Goal: Task Accomplishment & Management: Manage account settings

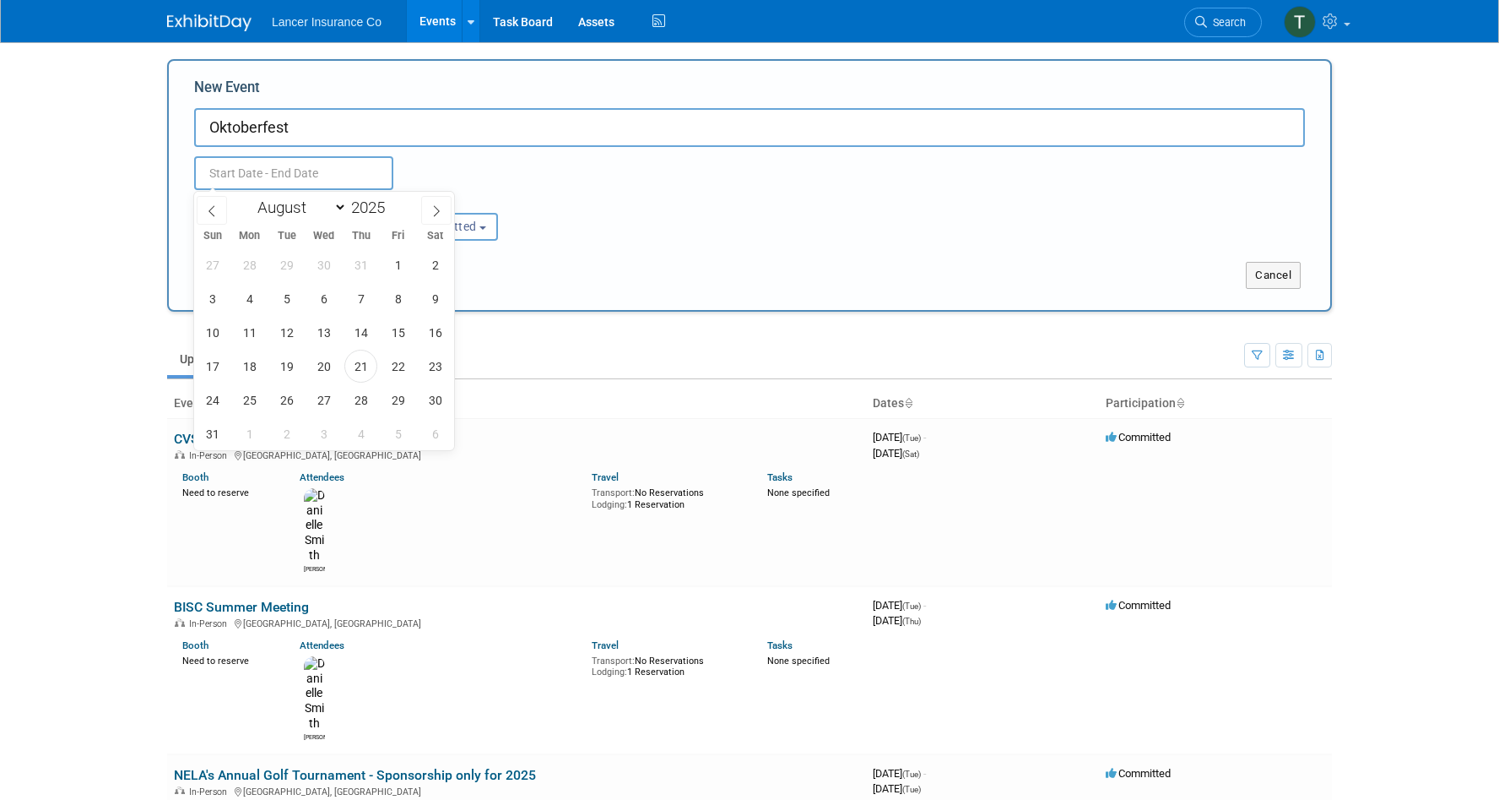
click at [325, 184] on input "text" at bounding box center [293, 173] width 199 height 34
click at [435, 211] on icon at bounding box center [437, 211] width 12 height 12
select select "9"
click at [283, 360] on span "21" at bounding box center [286, 366] width 33 height 33
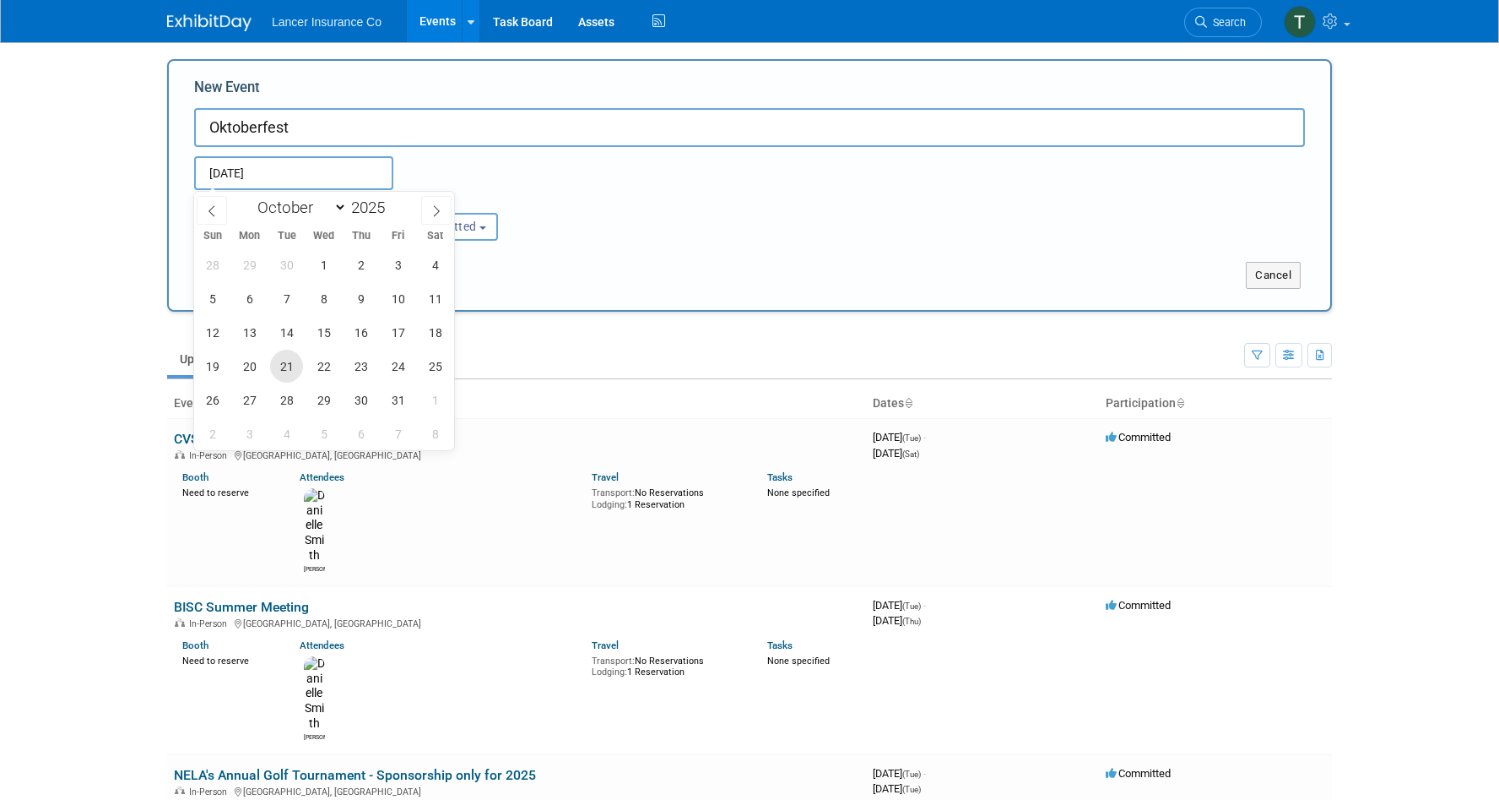
type input "[DATE] to [DATE]"
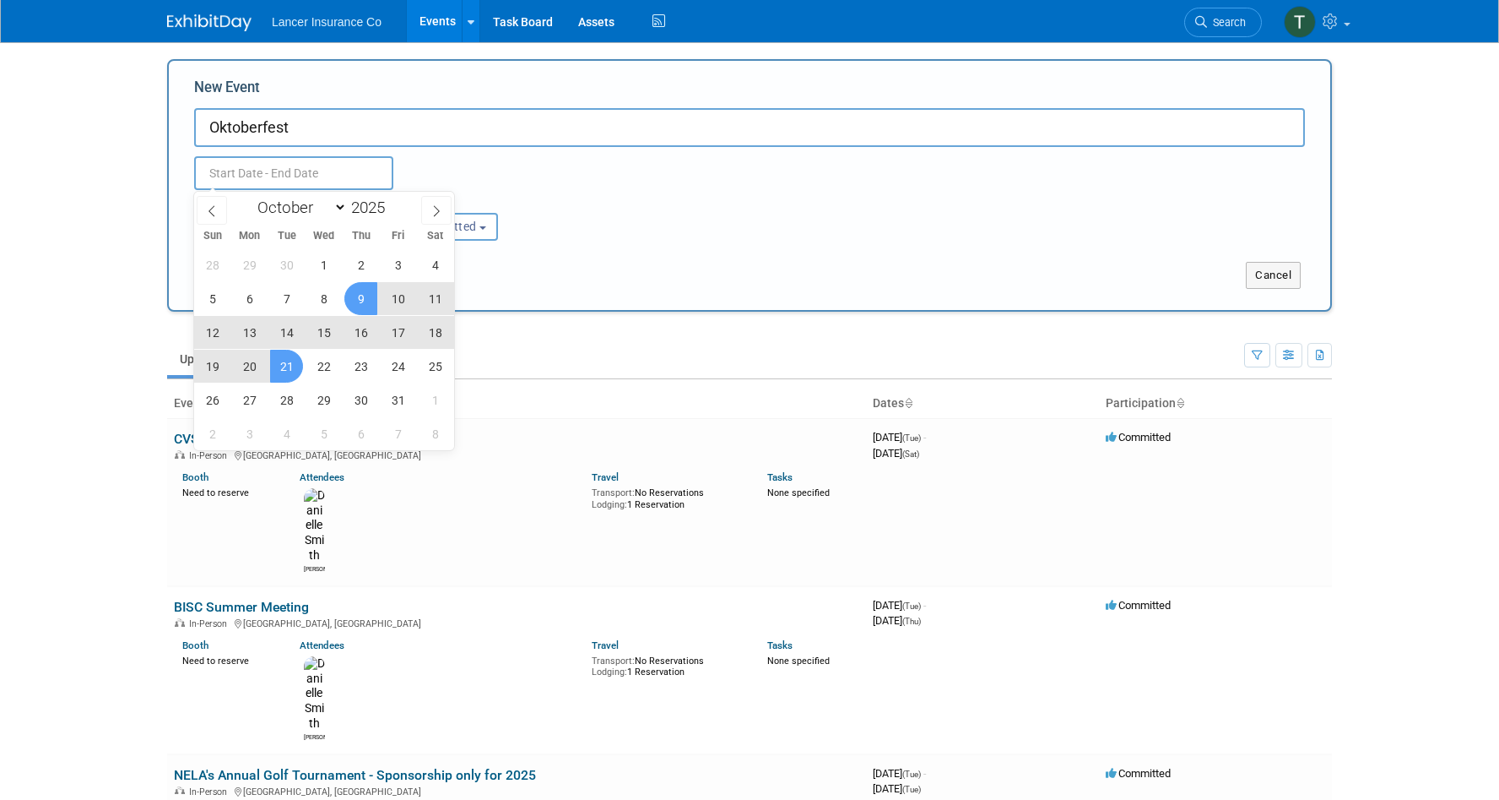
type input "[DATE] to [DATE]"
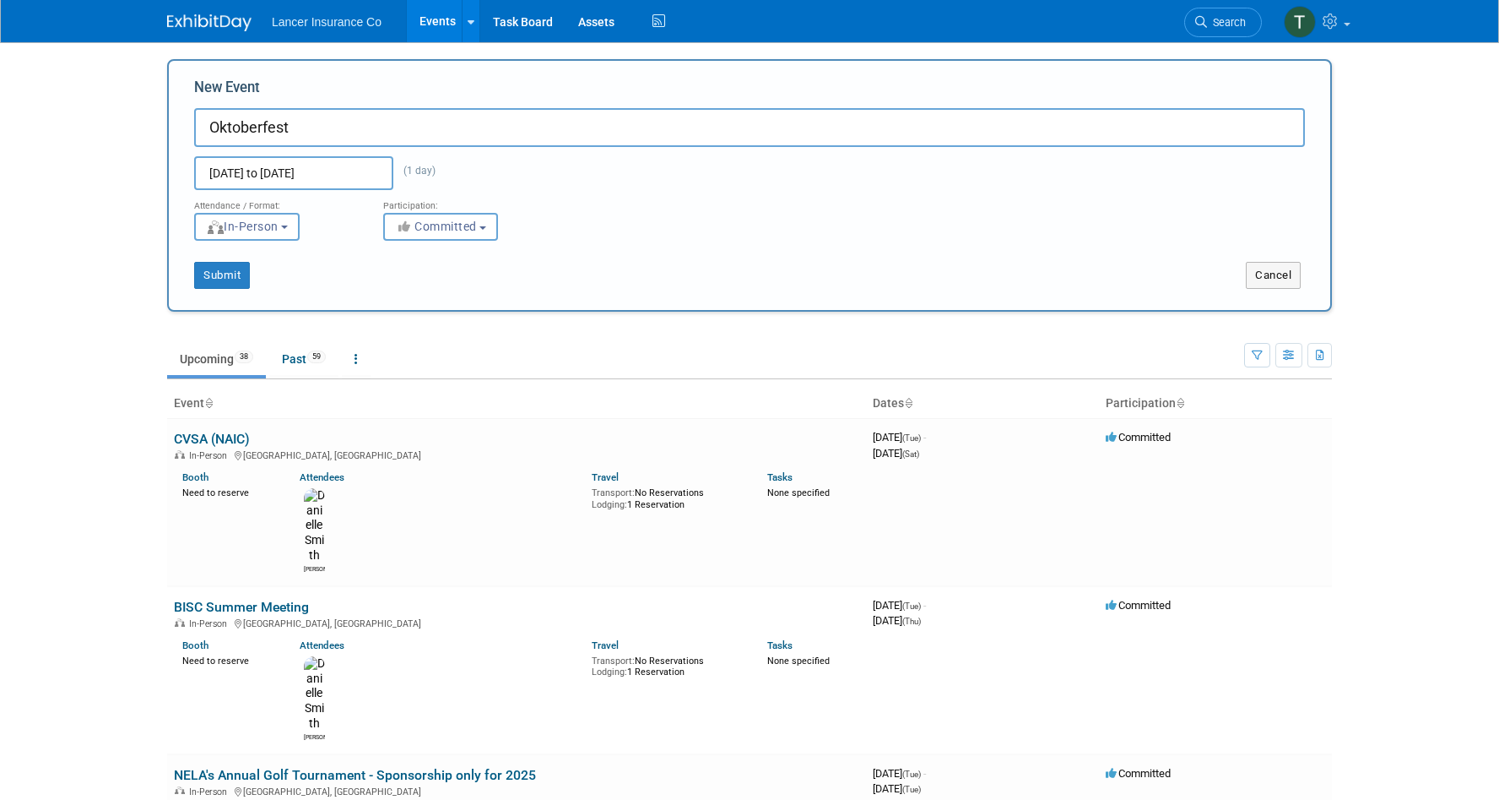
click at [664, 165] on div "[DATE] to [DATE] (1 day) Duplicate Event Warning" at bounding box center [750, 168] width 1136 height 43
click at [231, 284] on button "Submit" at bounding box center [222, 275] width 56 height 27
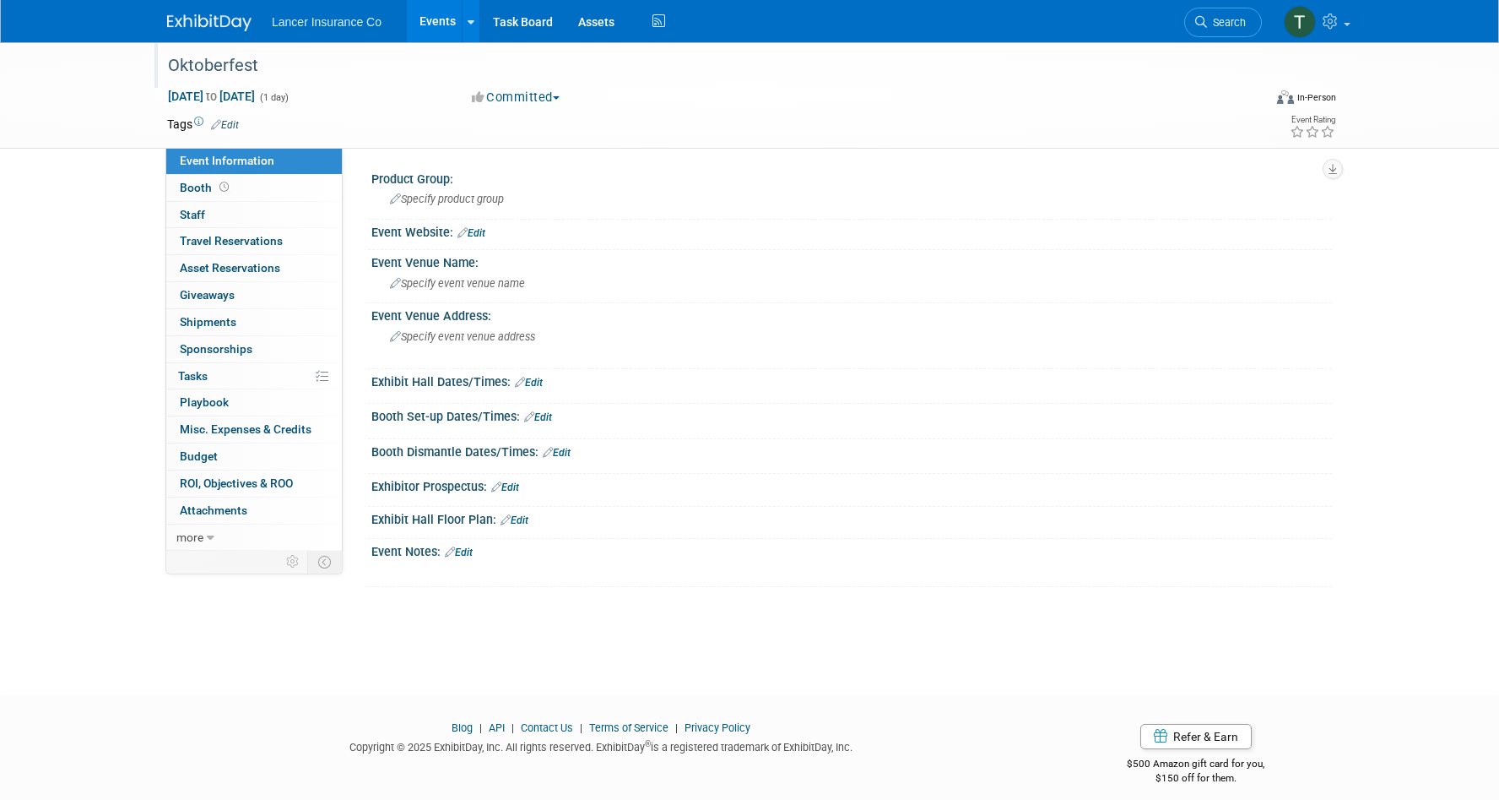
click at [284, 77] on div "Oktoberfest" at bounding box center [699, 66] width 1075 height 30
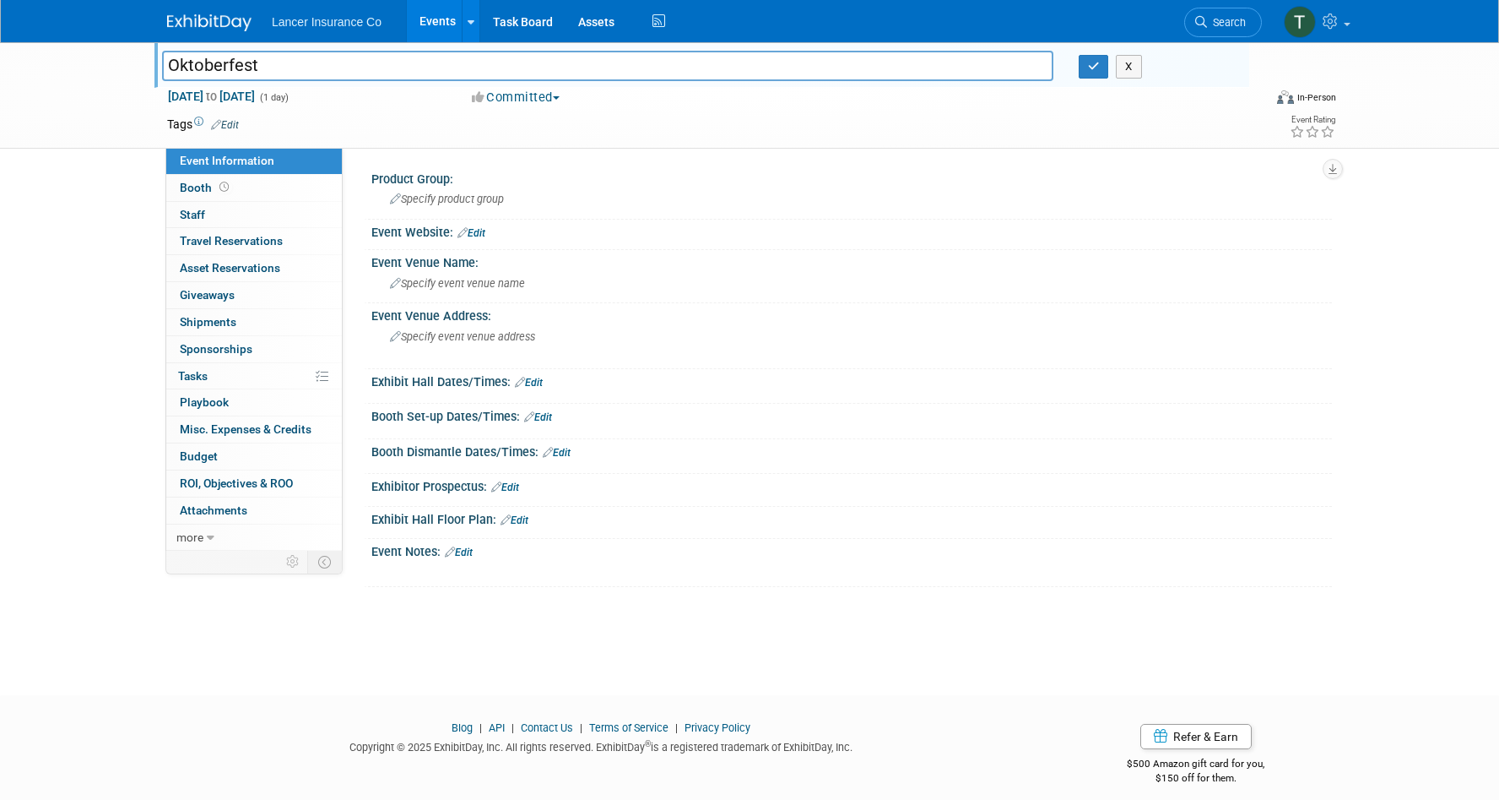
click at [172, 70] on input "Oktoberfest" at bounding box center [608, 66] width 892 height 30
click at [214, 68] on input "bigitricounty-Oktoberfest" at bounding box center [608, 66] width 892 height 30
click at [198, 68] on input "bigitri County-Oktoberfest" at bounding box center [608, 66] width 892 height 30
click at [175, 66] on input "bigi Tri County-Oktoberfest" at bounding box center [608, 66] width 892 height 30
type input "Big I Tri County-Oktoberfest"
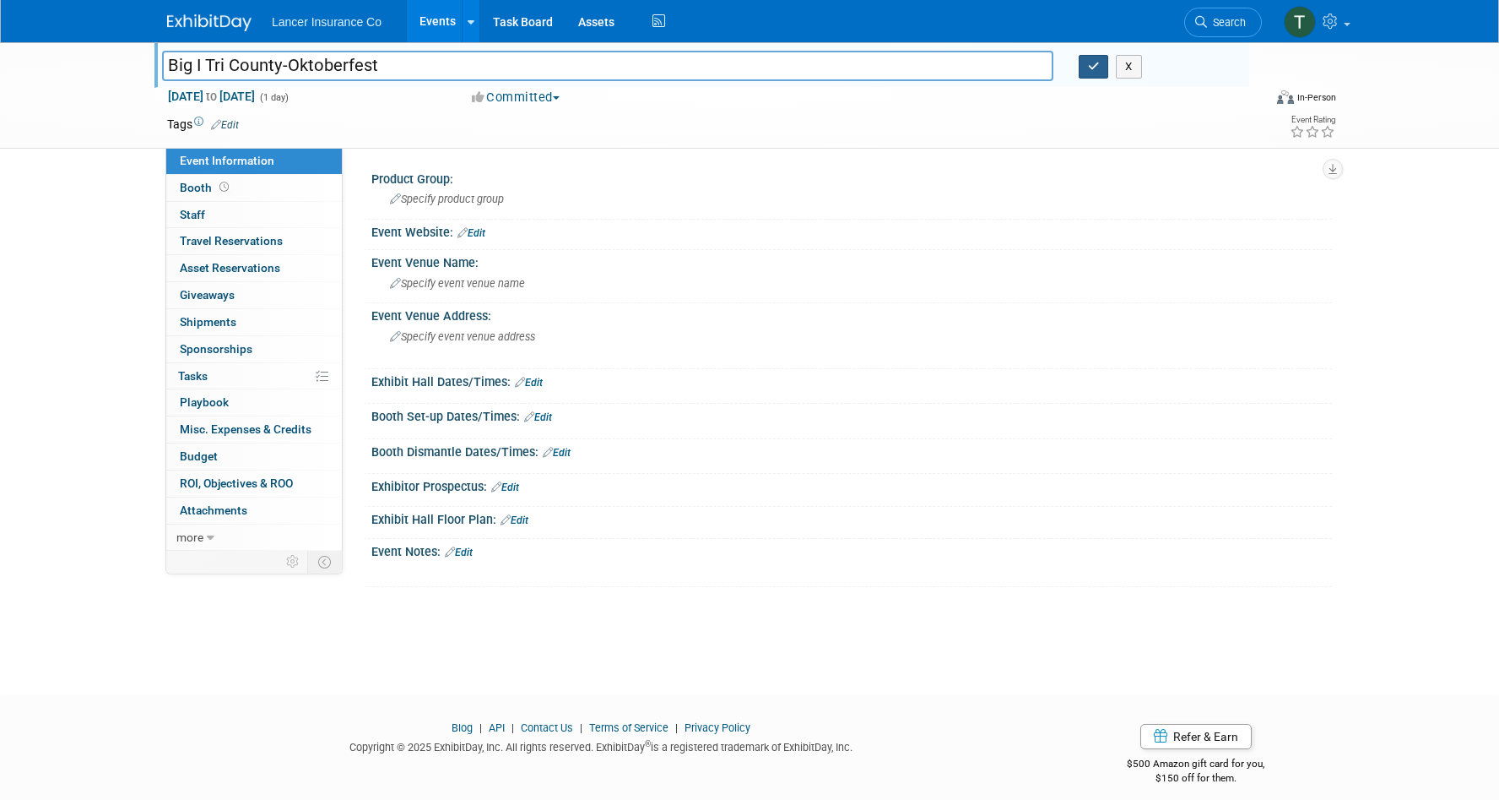
click at [1096, 73] on button "button" at bounding box center [1094, 67] width 30 height 24
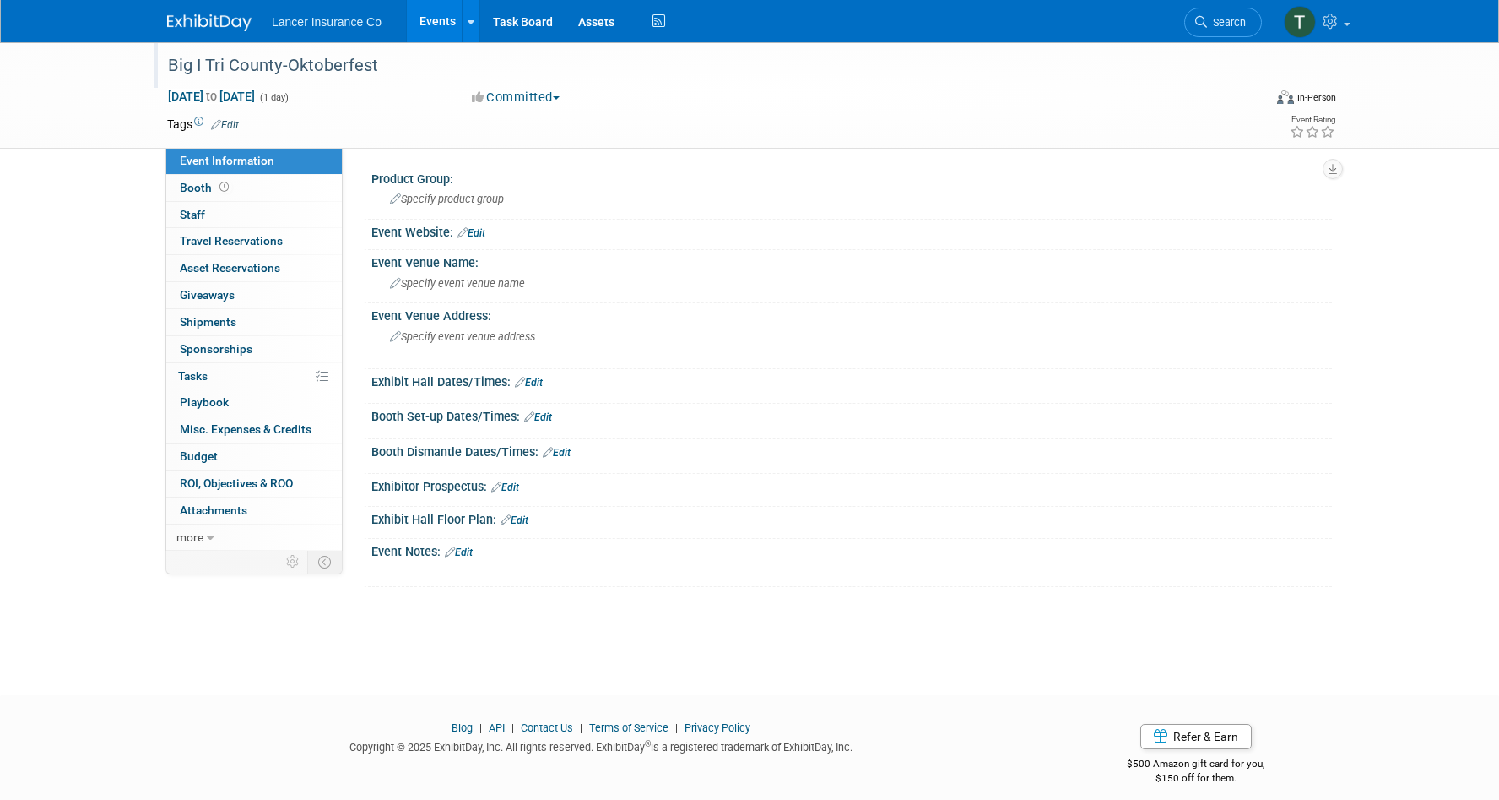
click at [480, 232] on link "Edit" at bounding box center [472, 233] width 28 height 12
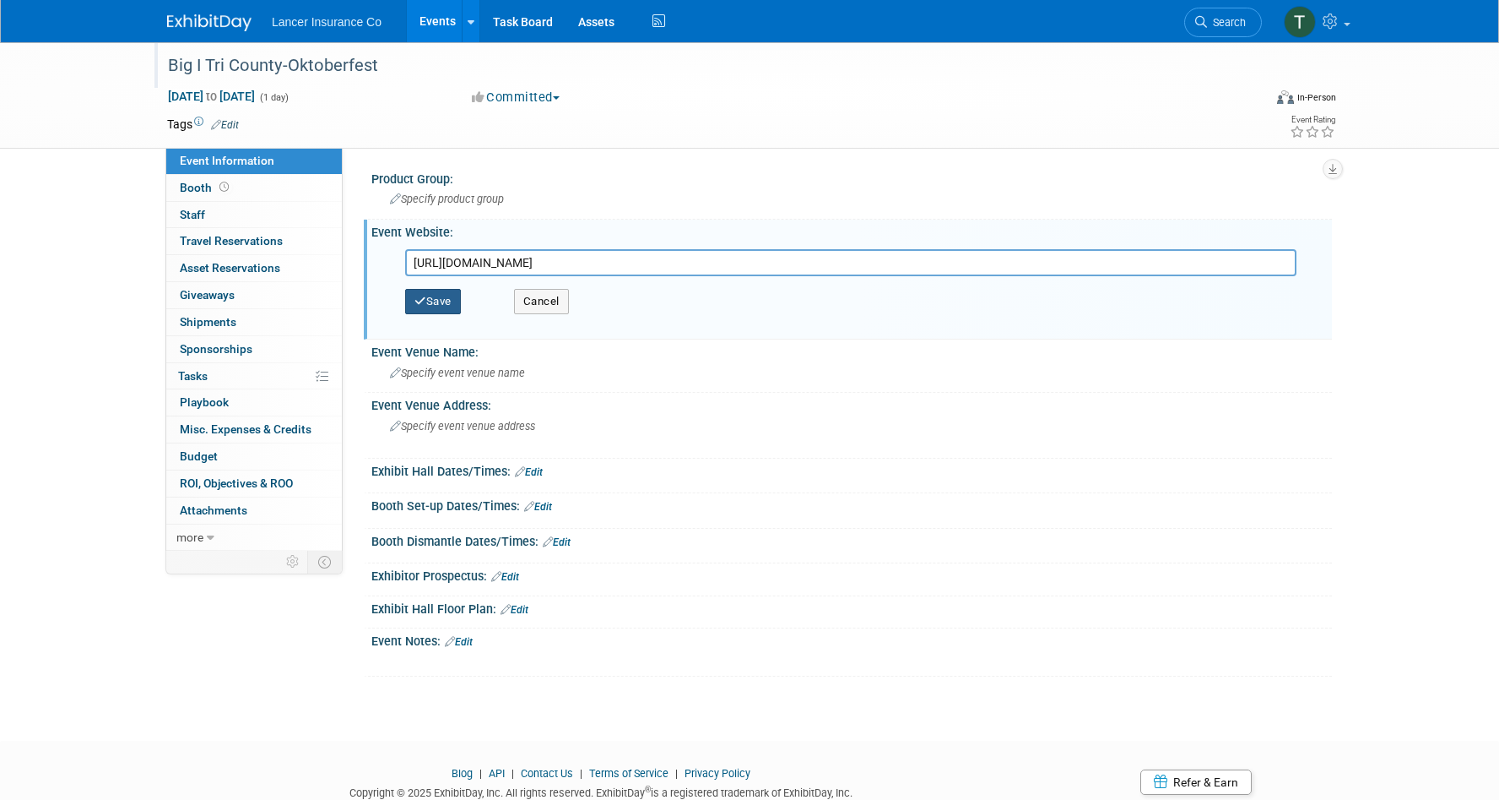
type input "https://bigitricounty.regfox.com/oktoberfest-2025"
click at [442, 302] on button "Save" at bounding box center [433, 301] width 56 height 25
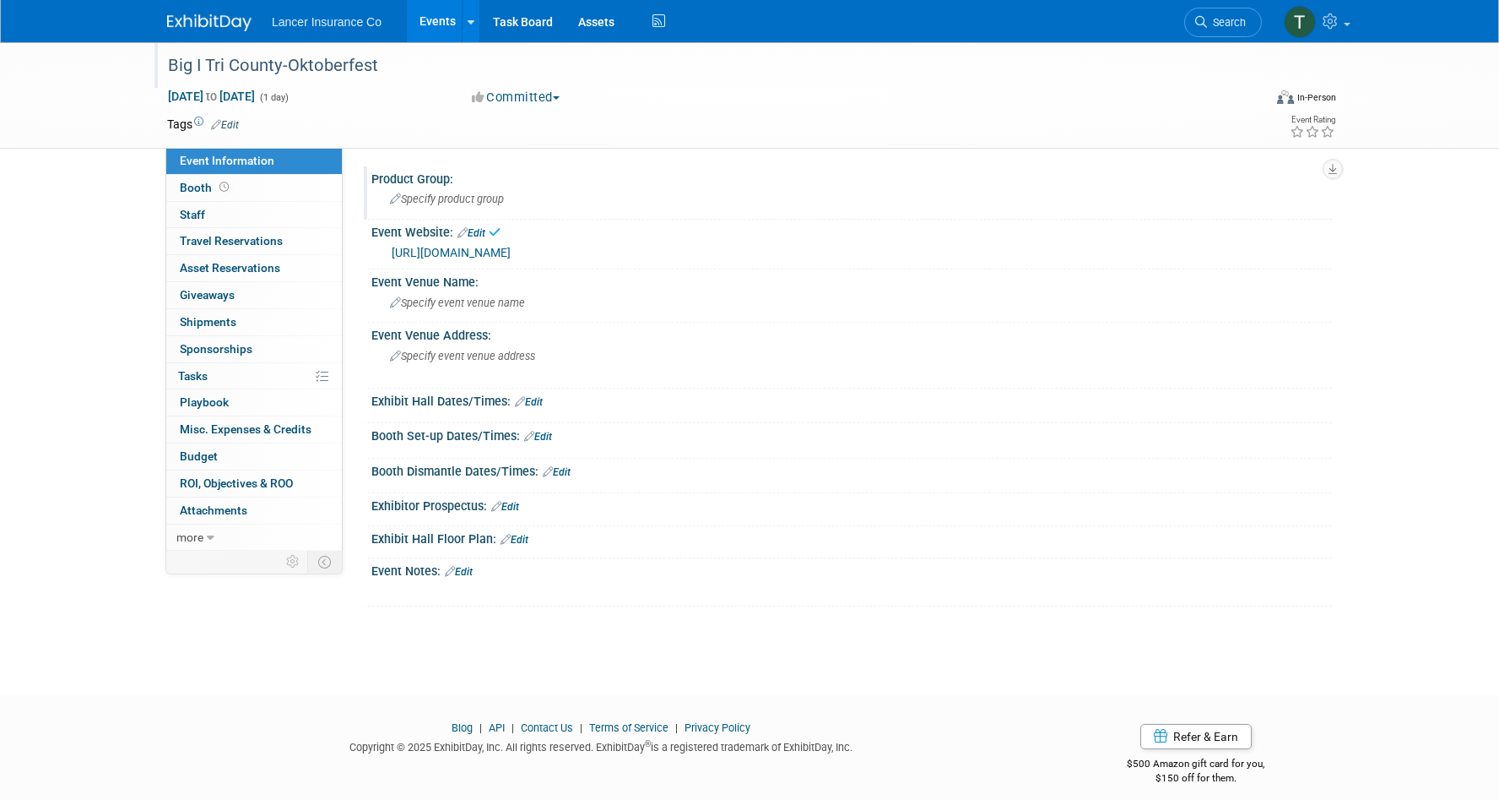
click at [430, 201] on span "Specify product group" at bounding box center [447, 198] width 114 height 13
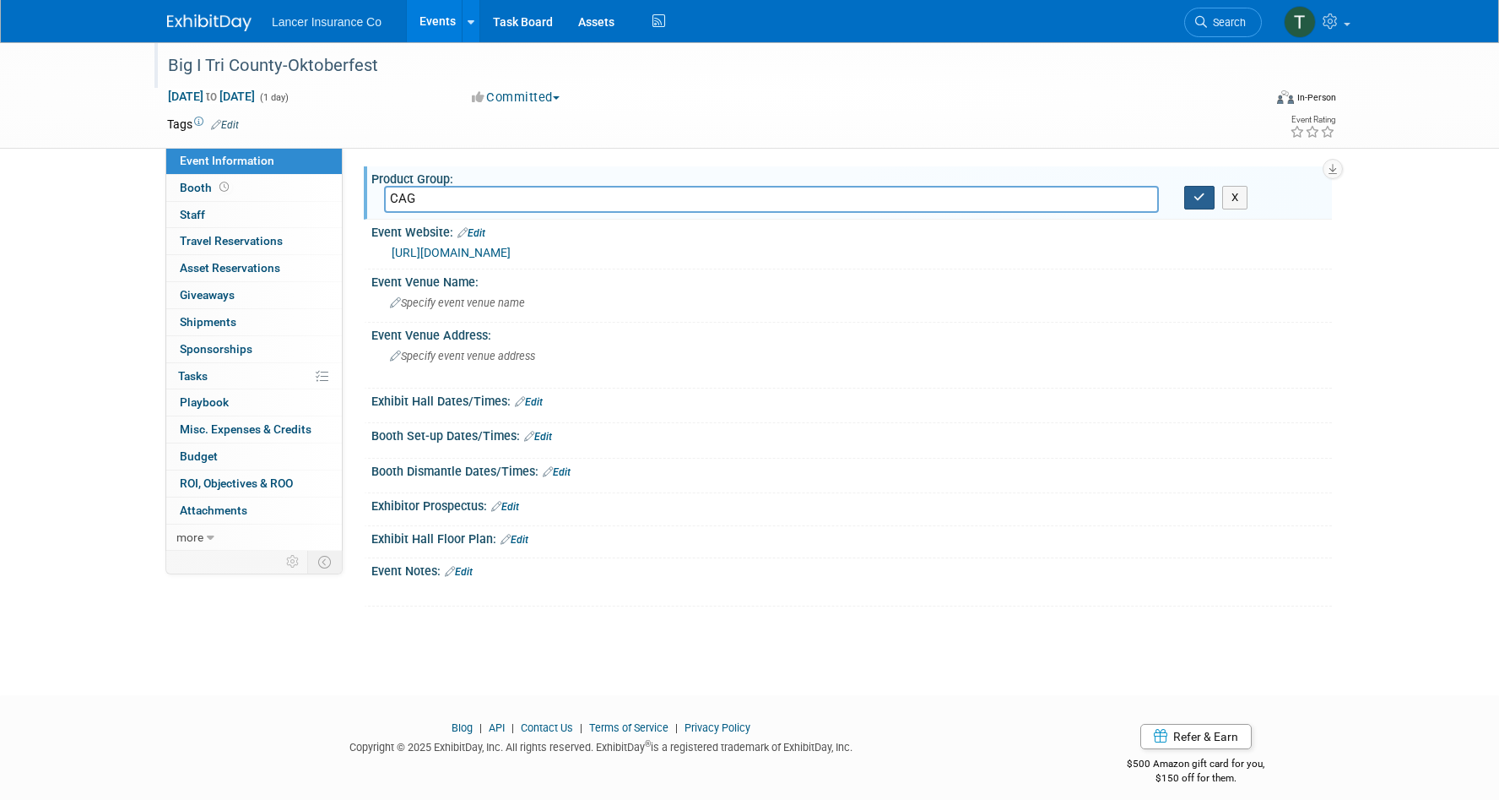
type input "CAG"
click at [1195, 197] on icon "button" at bounding box center [1200, 197] width 12 height 11
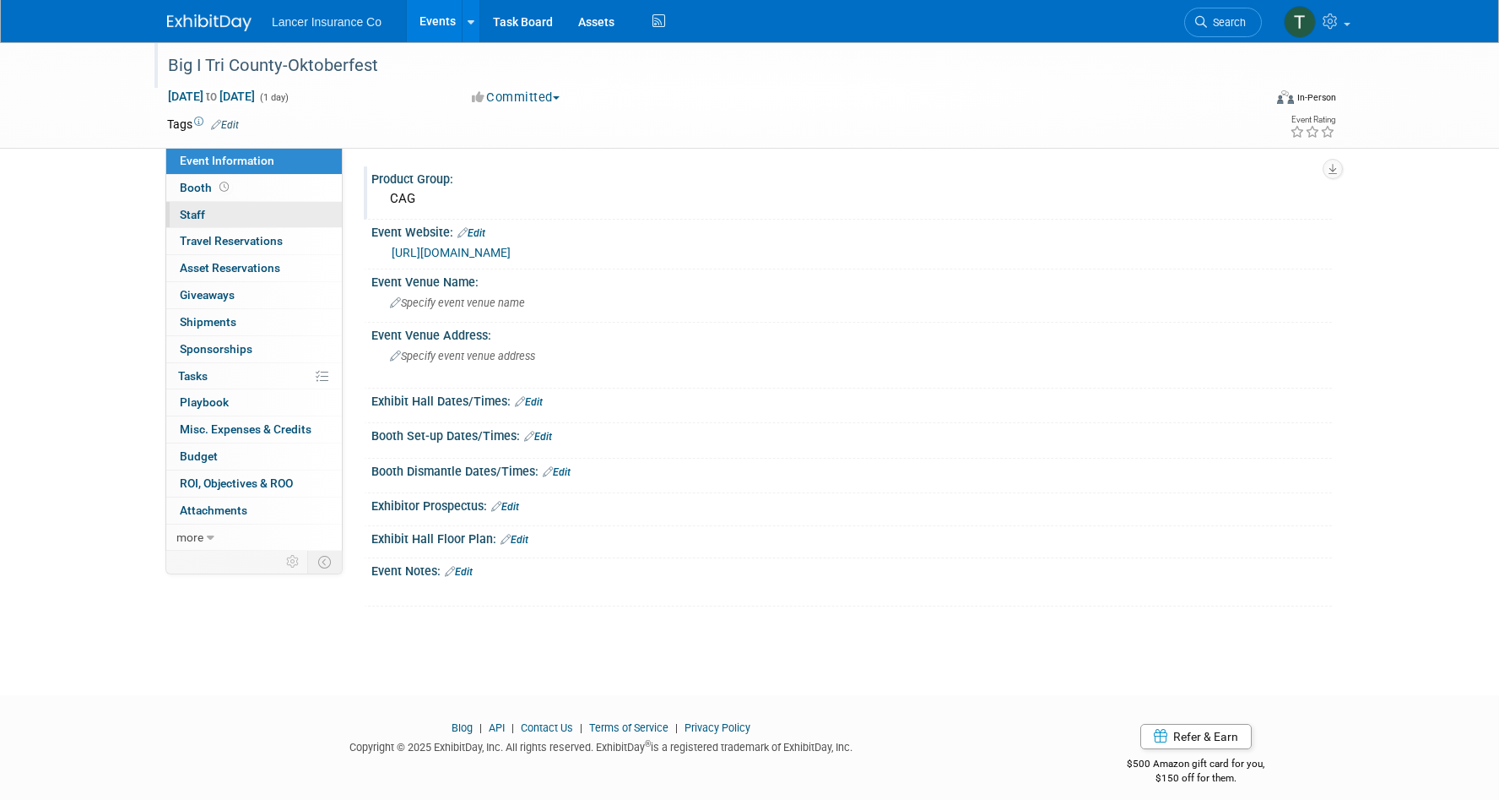
click at [189, 215] on span "Staff 0" at bounding box center [192, 215] width 25 height 14
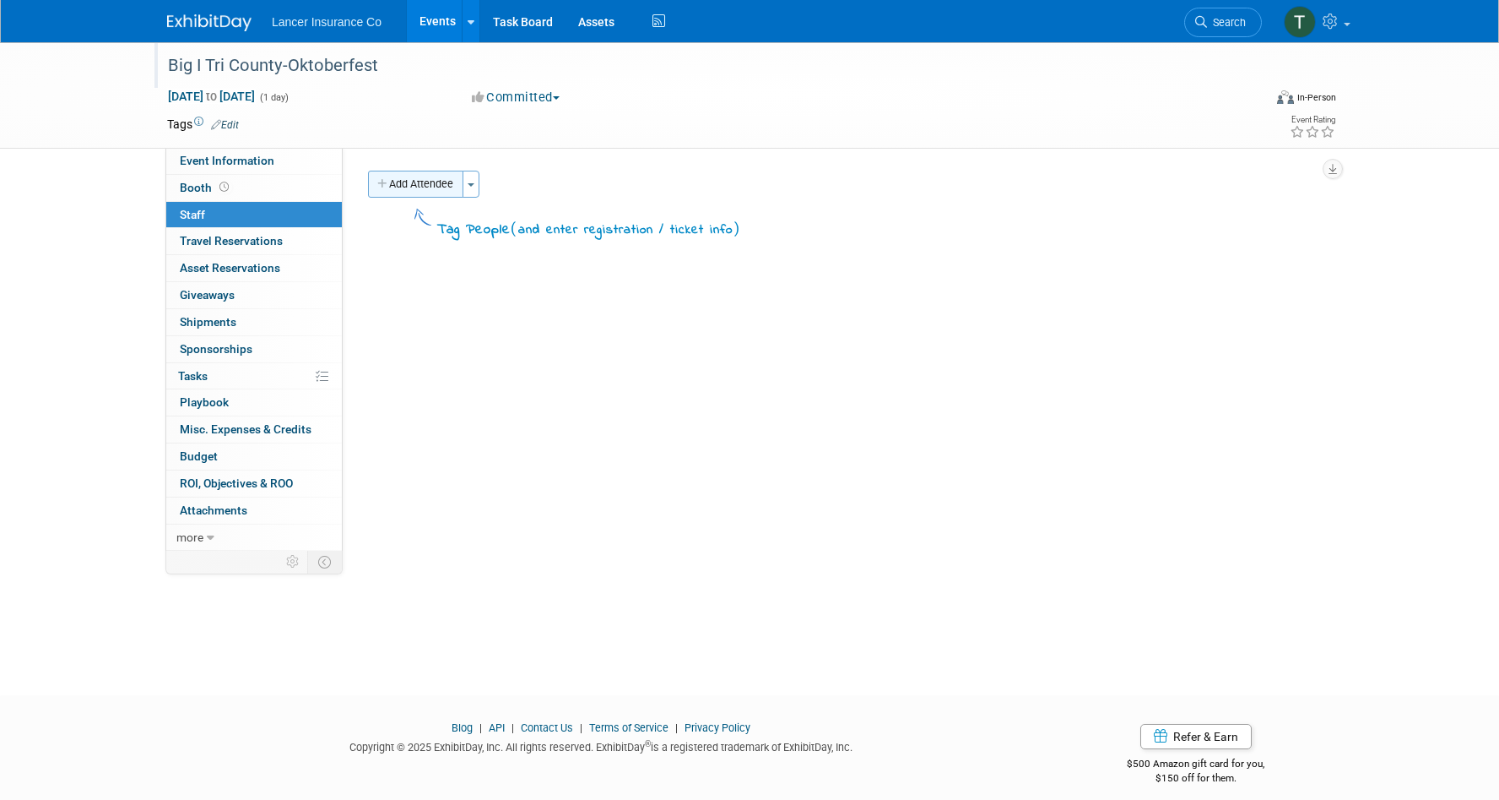
click at [415, 184] on button "Add Attendee" at bounding box center [415, 184] width 95 height 27
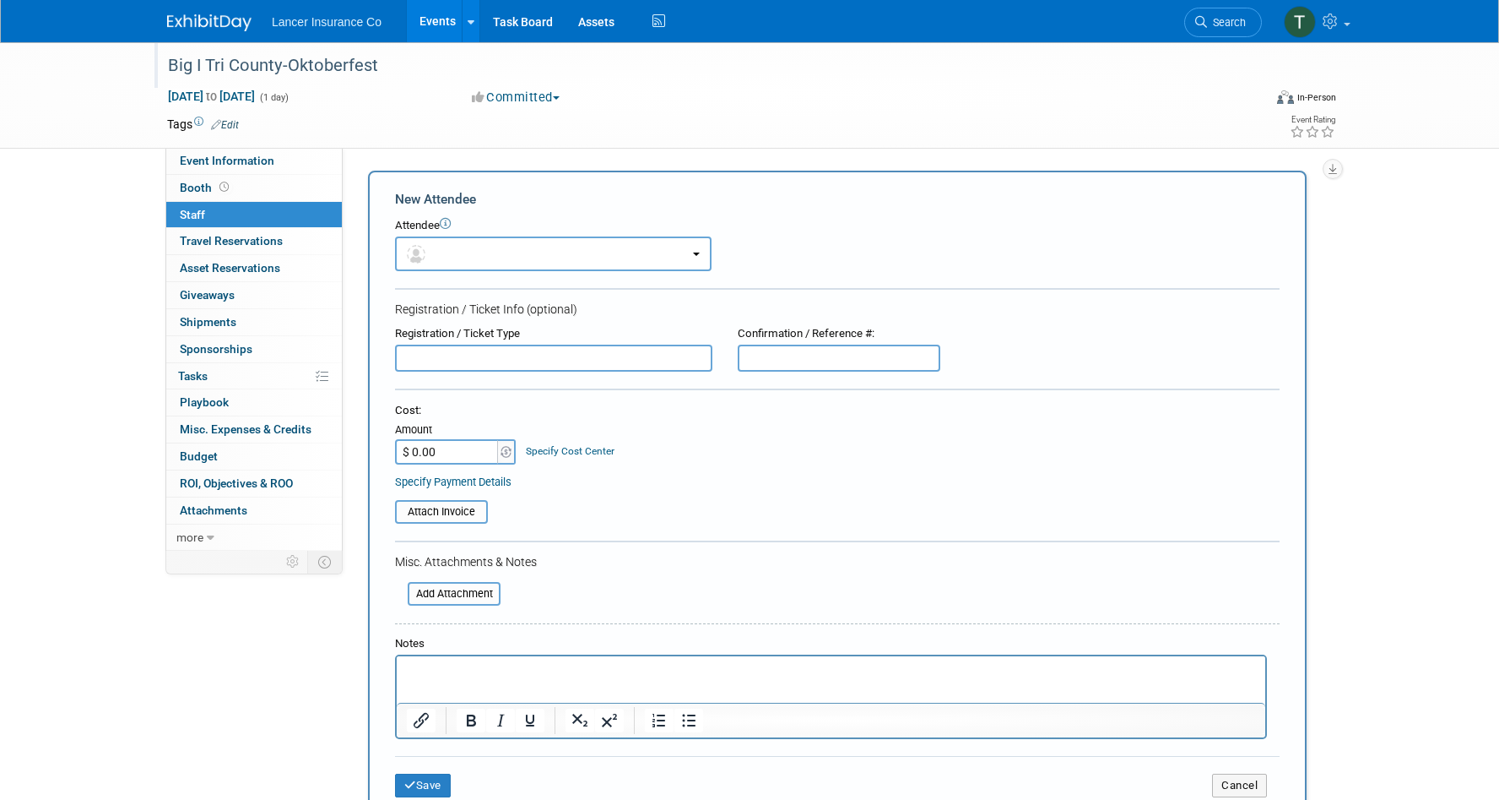
click at [420, 679] on p "Rich Text Area. Press ALT-0 for help." at bounding box center [831, 671] width 849 height 17
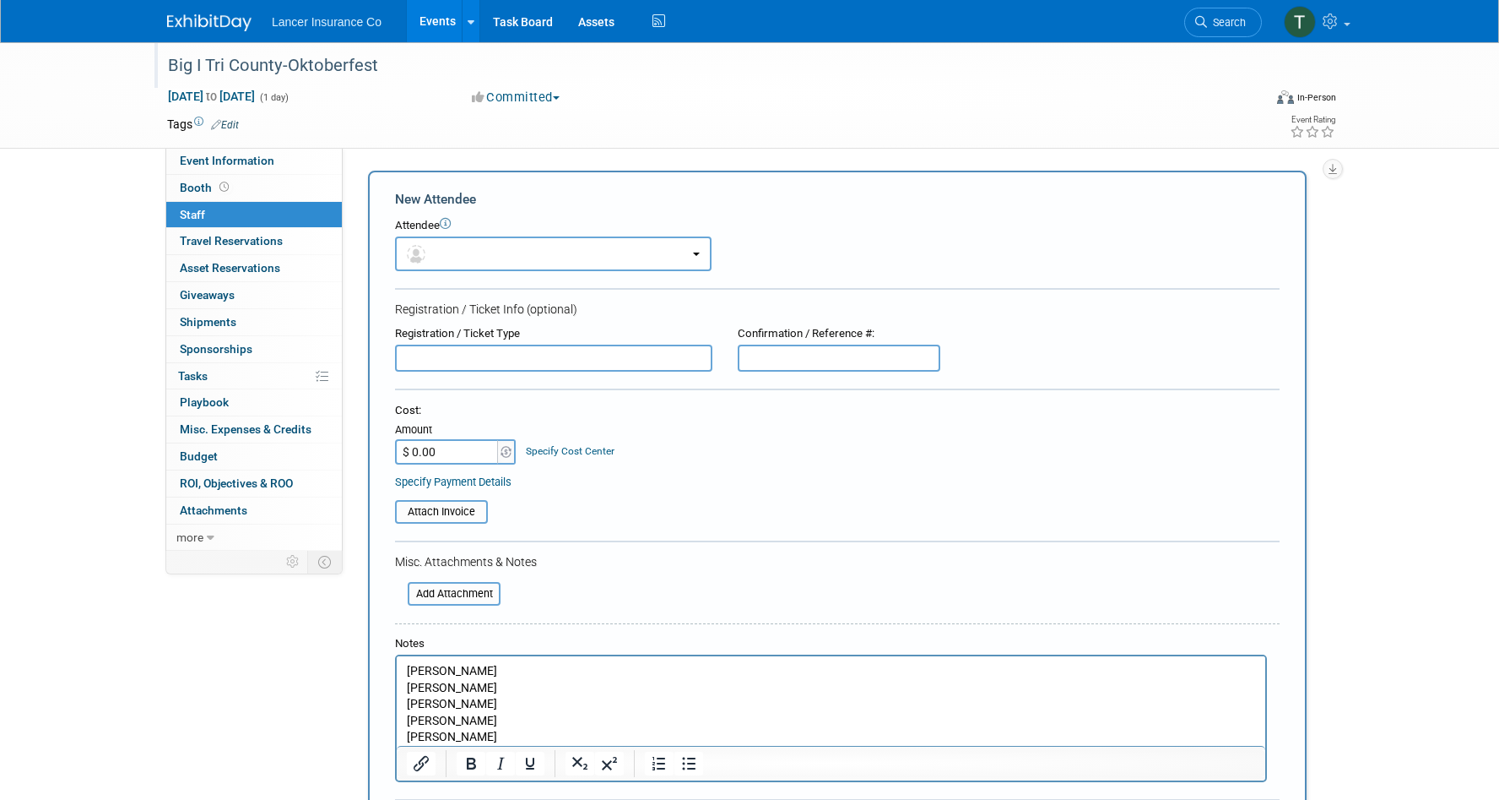
scroll to position [1, 0]
click at [452, 503] on input "file" at bounding box center [385, 511] width 201 height 20
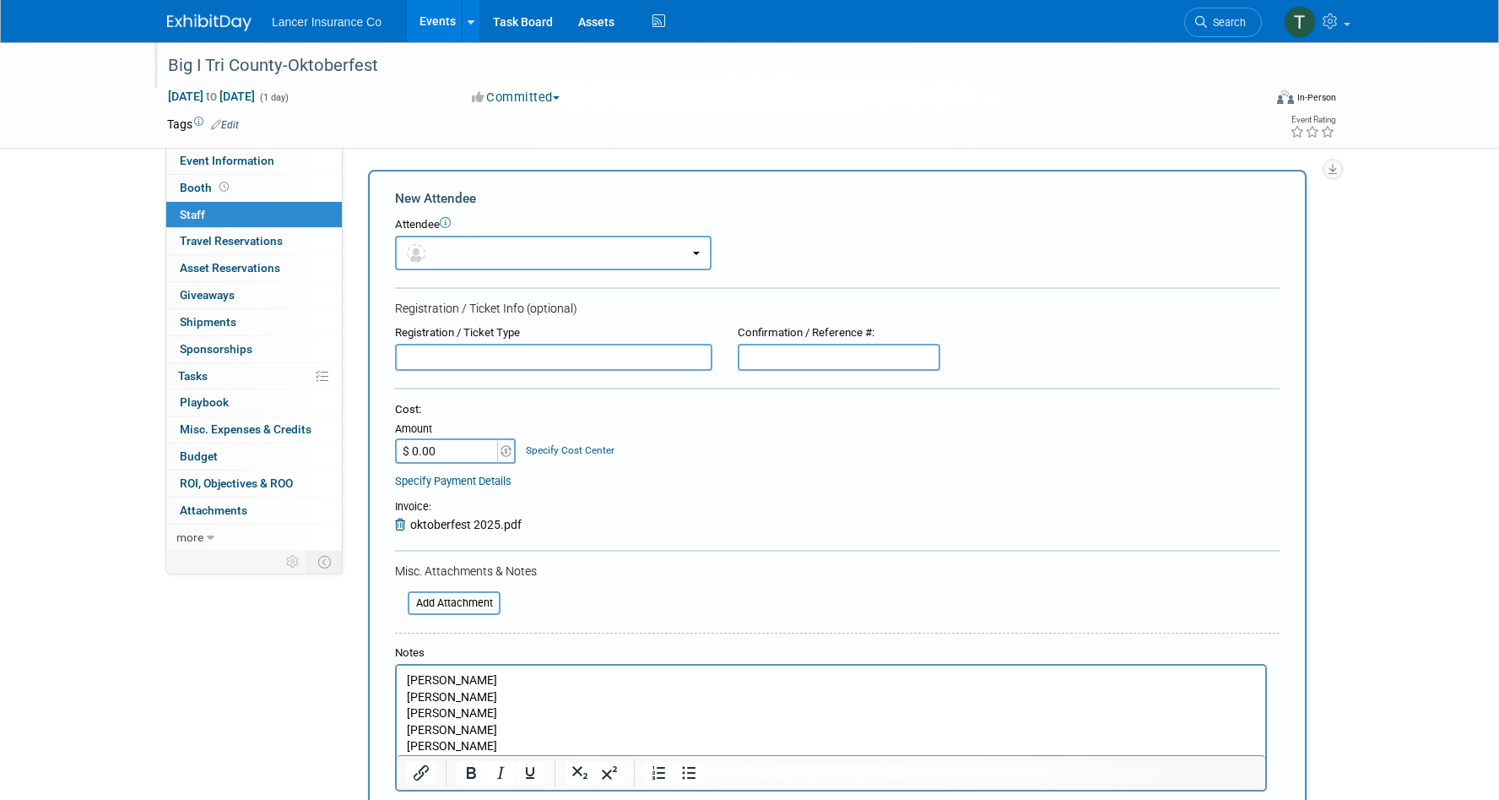
click at [450, 250] on button "button" at bounding box center [553, 253] width 317 height 35
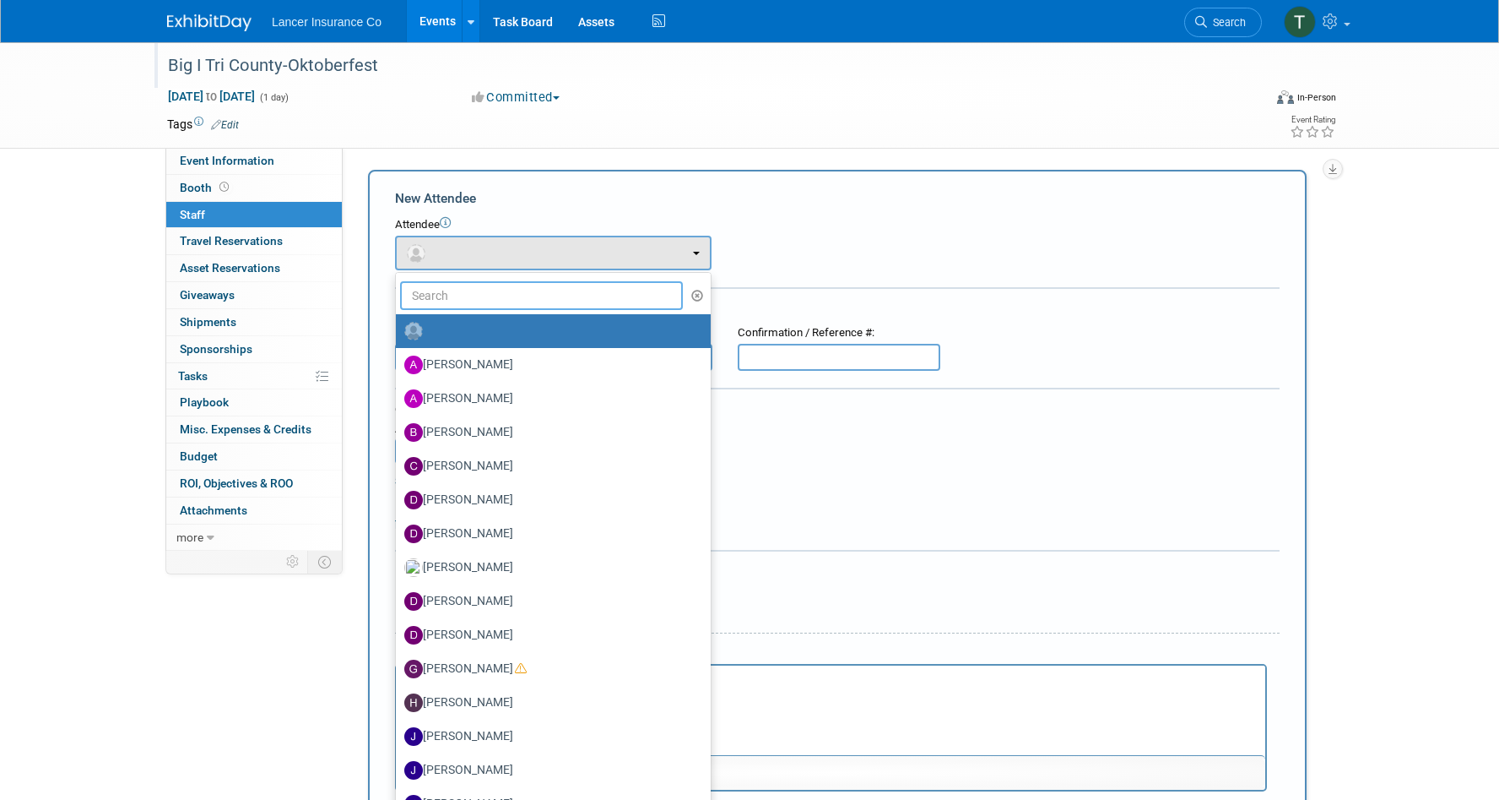
click at [429, 296] on input "text" at bounding box center [541, 295] width 283 height 29
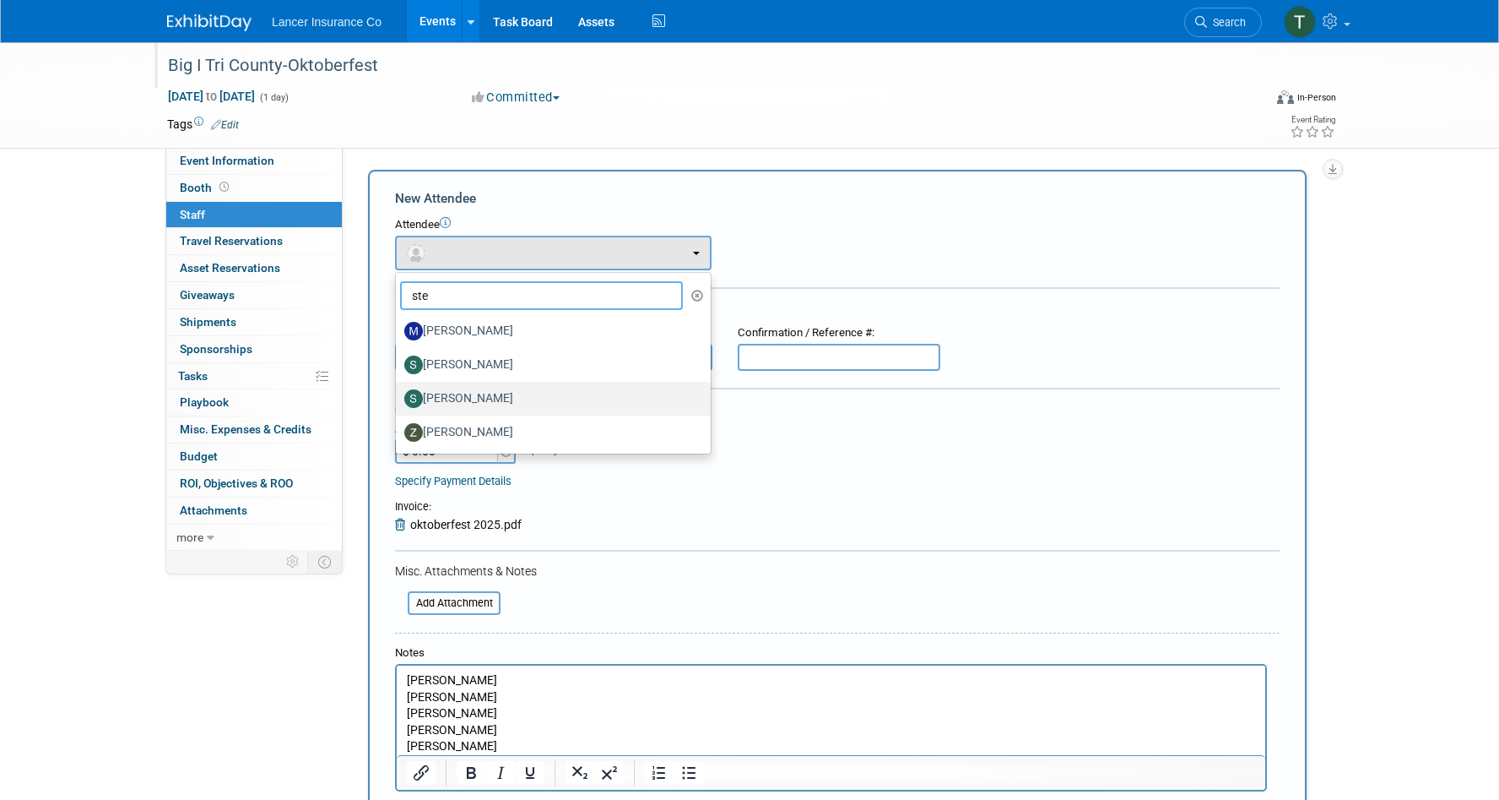
type input "ste"
click at [453, 401] on label "Steven Shapiro" at bounding box center [549, 398] width 290 height 27
click at [398, 401] on input "Steven Shapiro" at bounding box center [393, 396] width 11 height 11
select select "76adc48d-bec2-49b2-8f0d-c6935b5fa2d5"
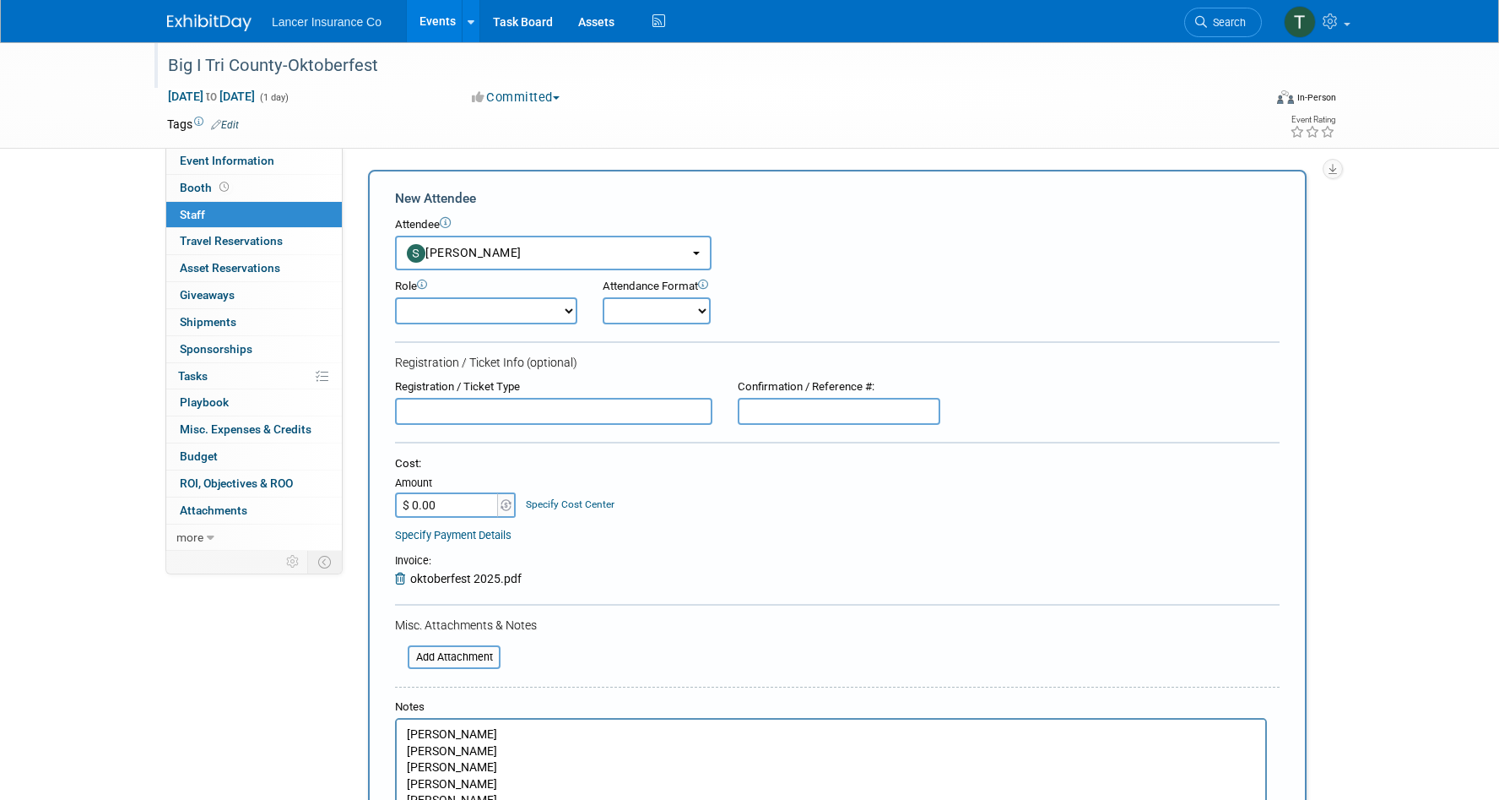
click at [464, 308] on select "Claims Representative Conference Attendee Demonstrator Host Loss Control Repres…" at bounding box center [486, 310] width 182 height 27
select select "100"
click at [395, 297] on select "Claims Representative Conference Attendee Demonstrator Host Loss Control Repres…" at bounding box center [486, 310] width 182 height 27
click at [637, 308] on select "Onsite Remote" at bounding box center [657, 310] width 108 height 27
select select "1"
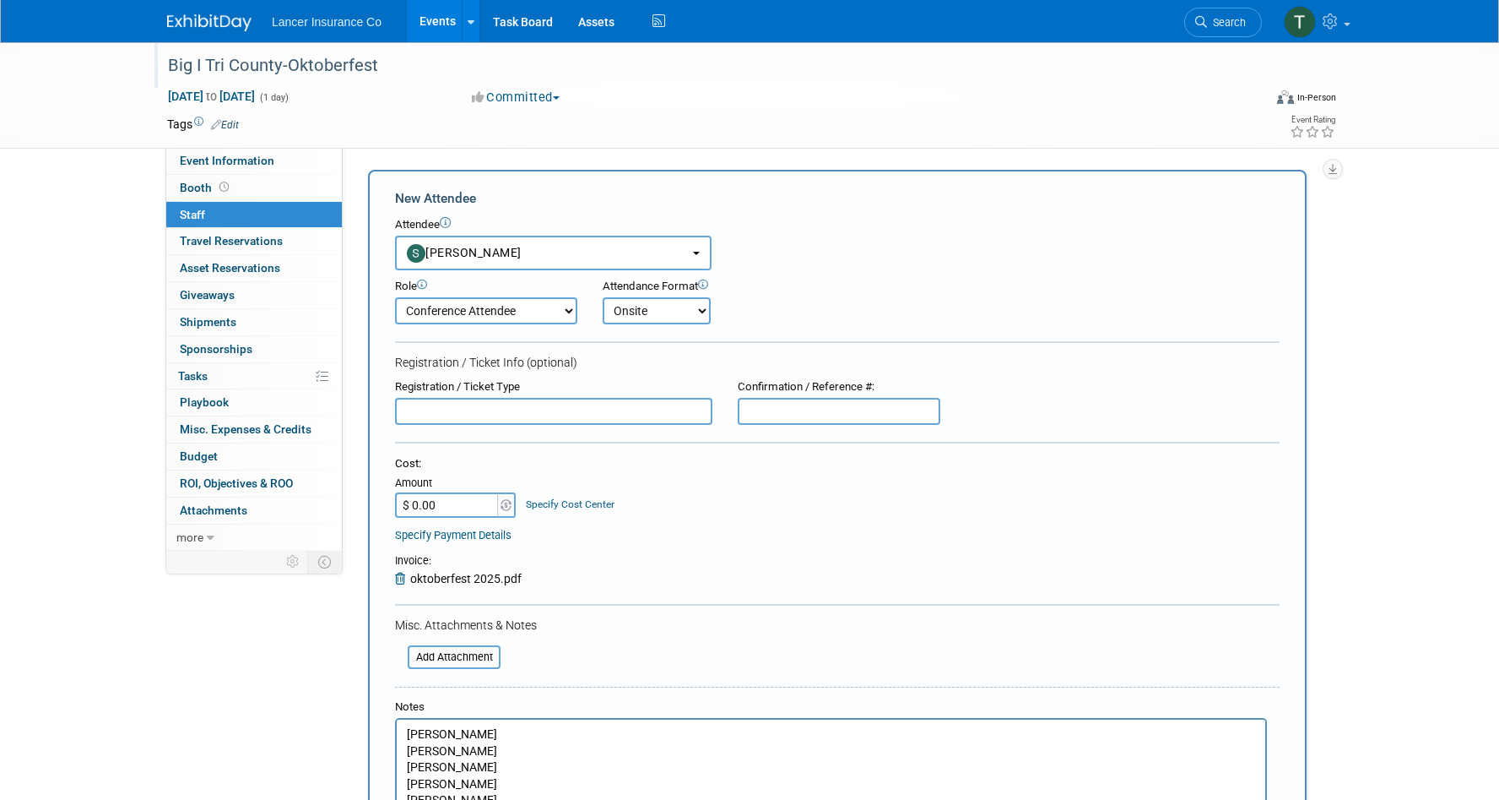
click at [603, 297] on select "Onsite Remote" at bounding box center [657, 310] width 108 height 27
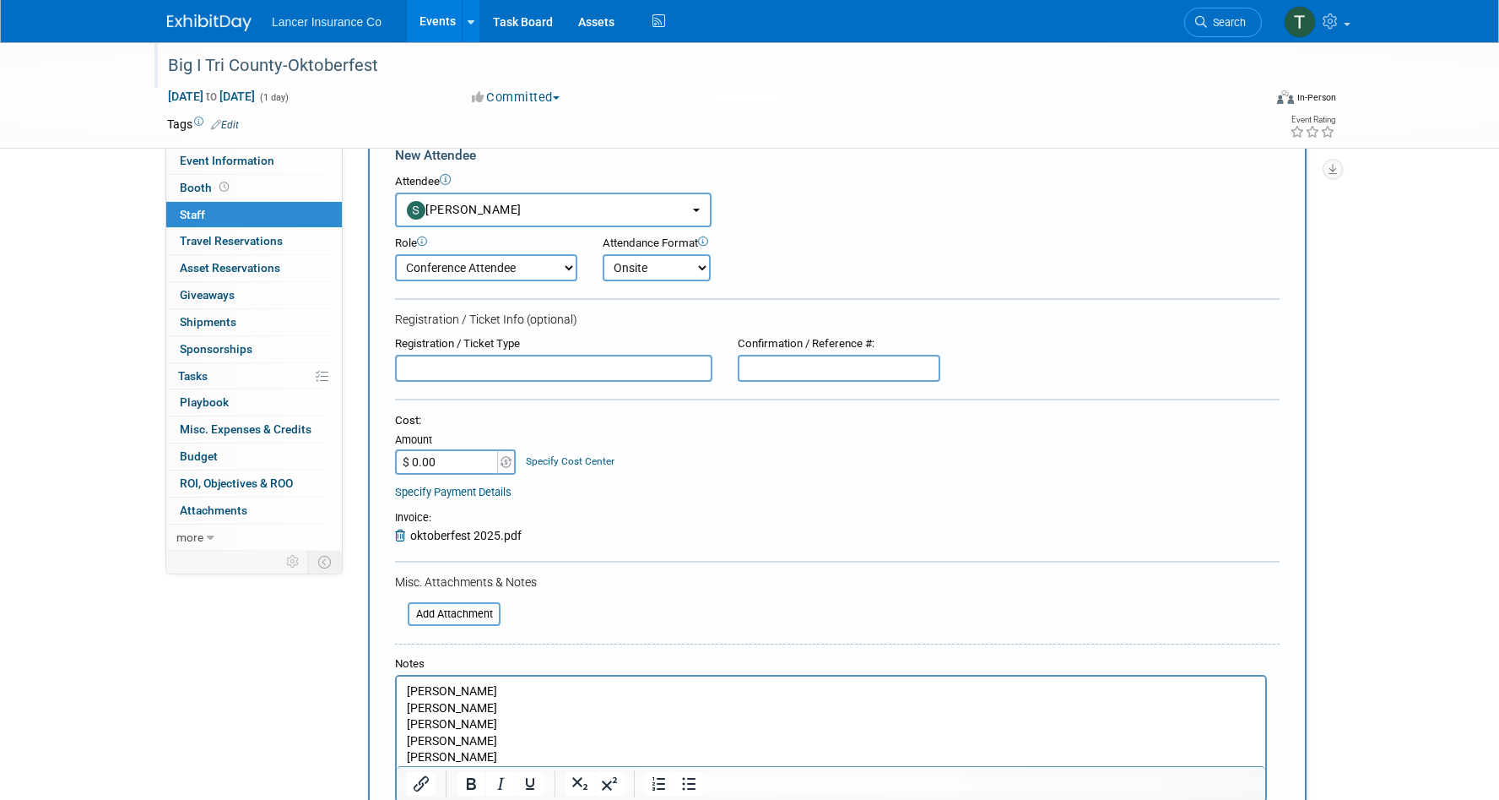
scroll to position [46, 0]
click at [424, 462] on input "$ 0.00" at bounding box center [448, 459] width 106 height 25
paste input "498.75"
type input "$ 498.75"
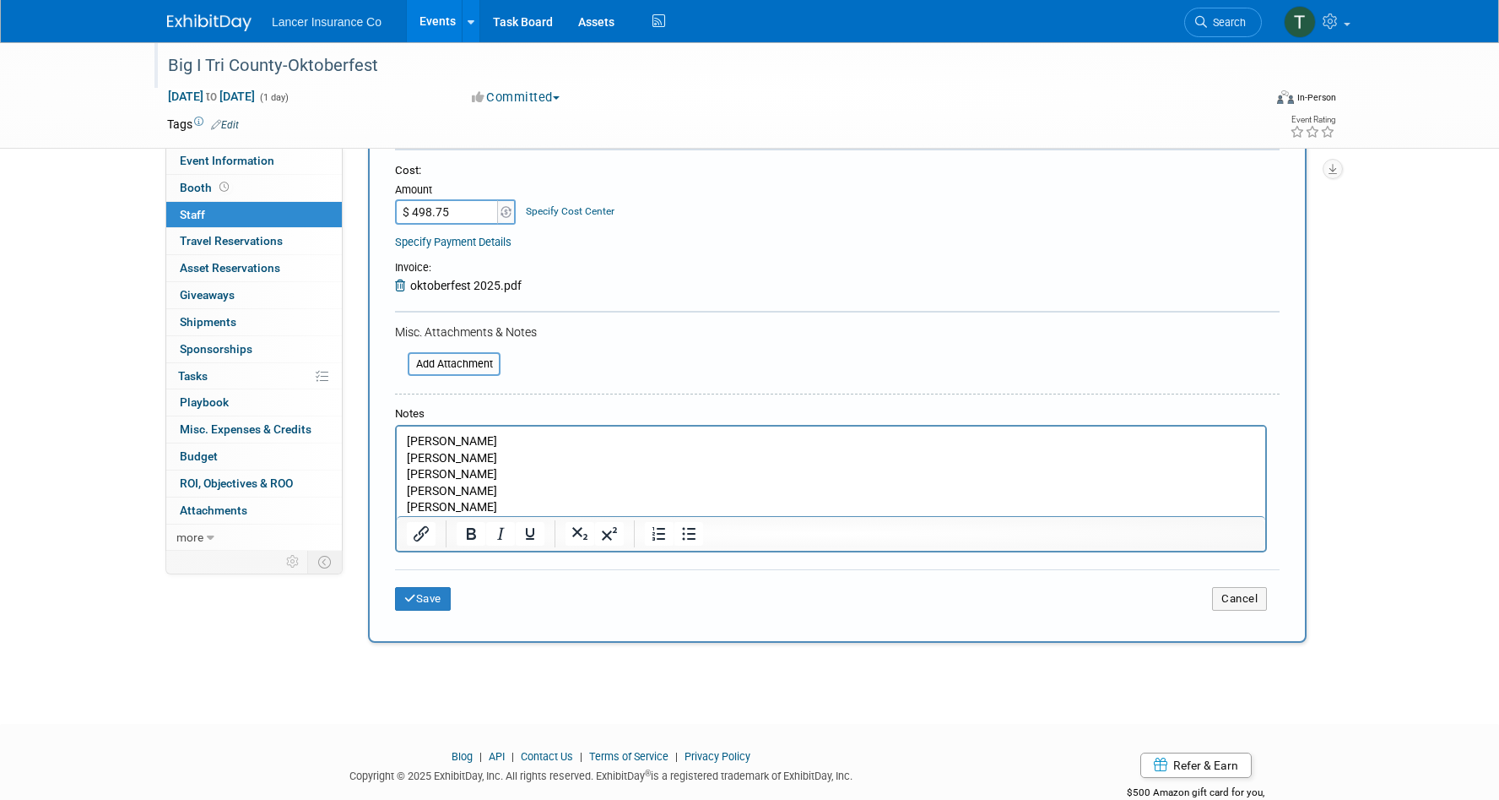
scroll to position [312, 0]
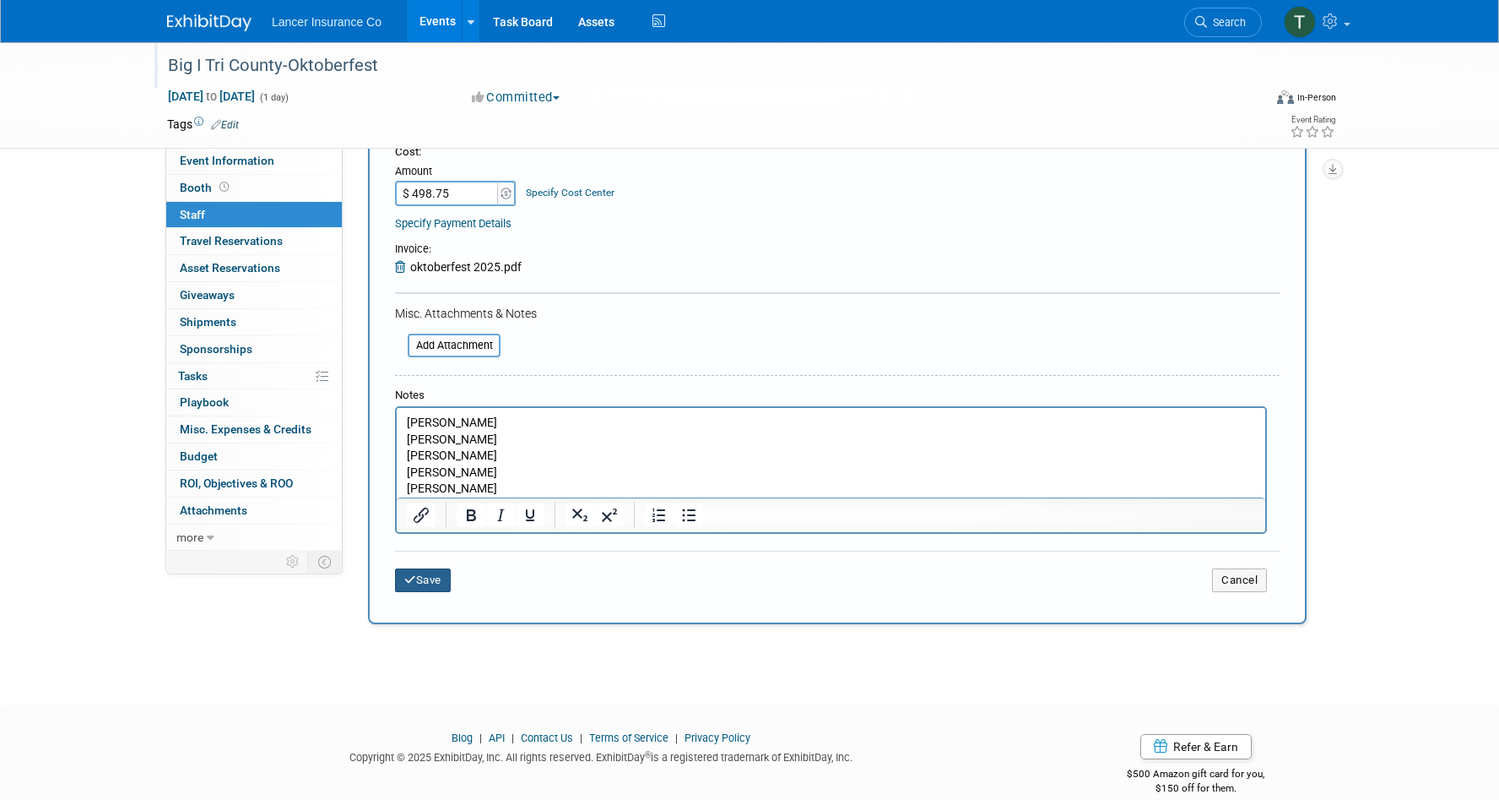
click at [431, 579] on button "Save" at bounding box center [423, 580] width 56 height 24
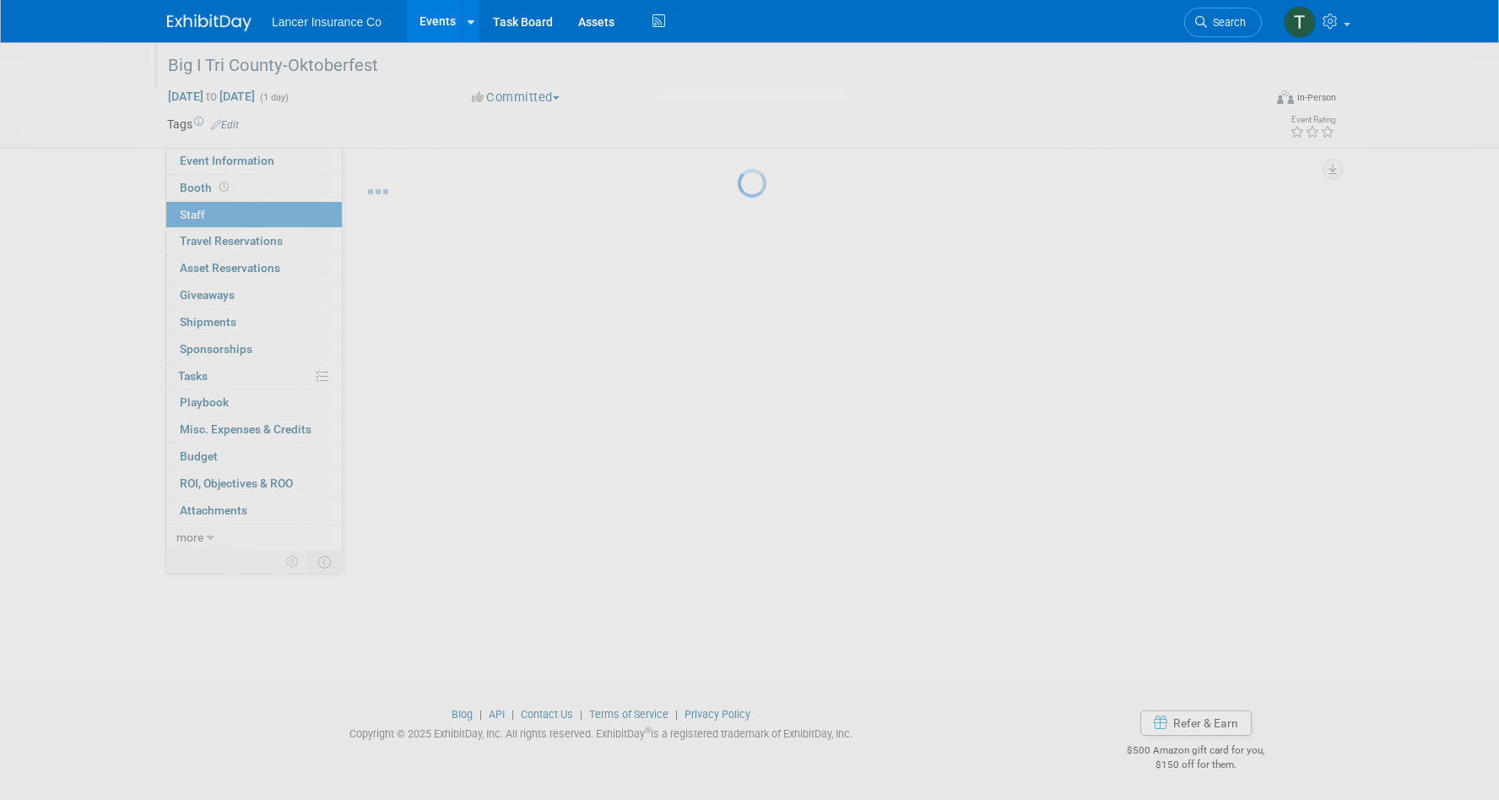
scroll to position [14, 0]
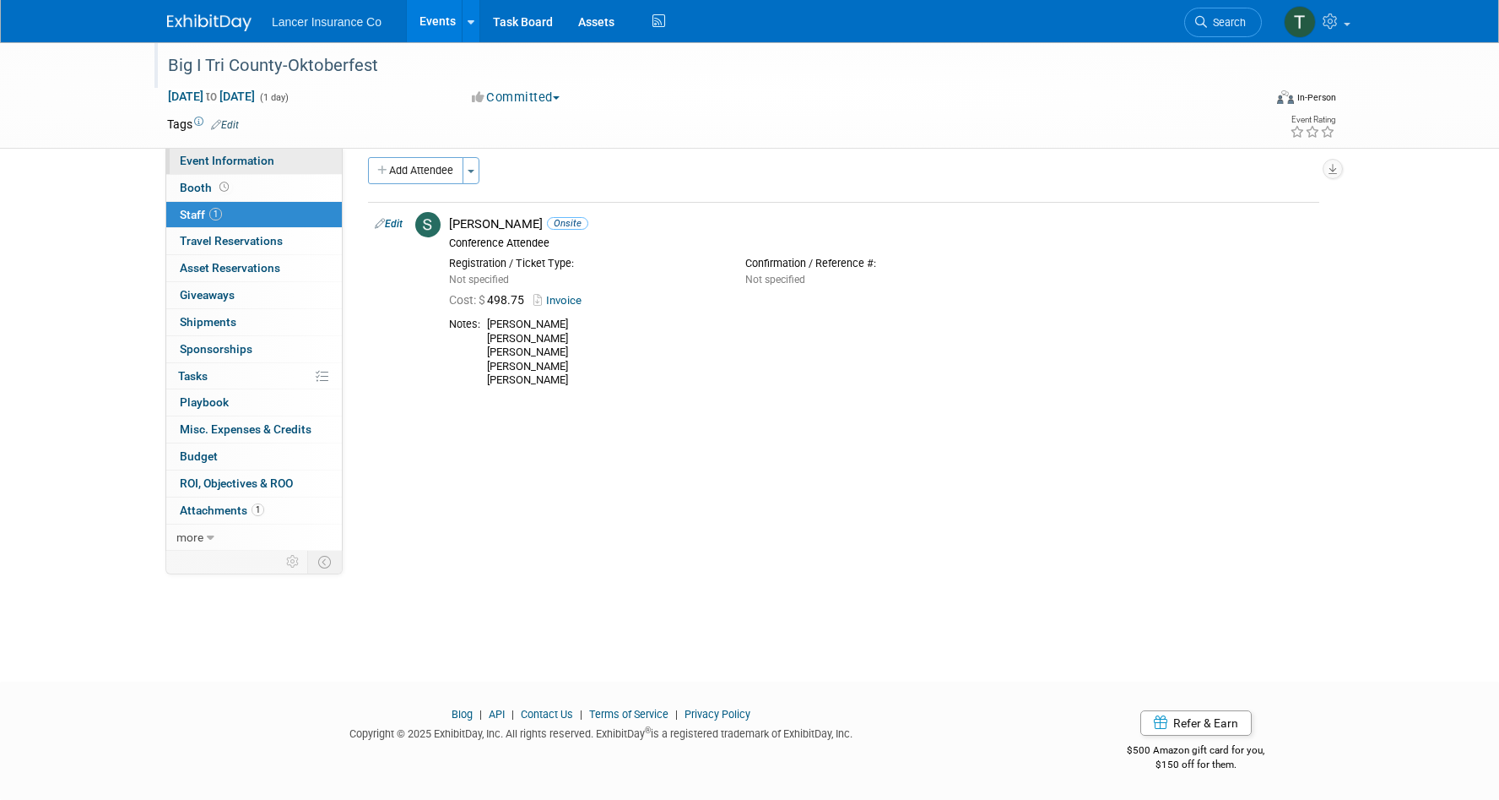
click at [232, 163] on span "Event Information" at bounding box center [227, 161] width 95 height 14
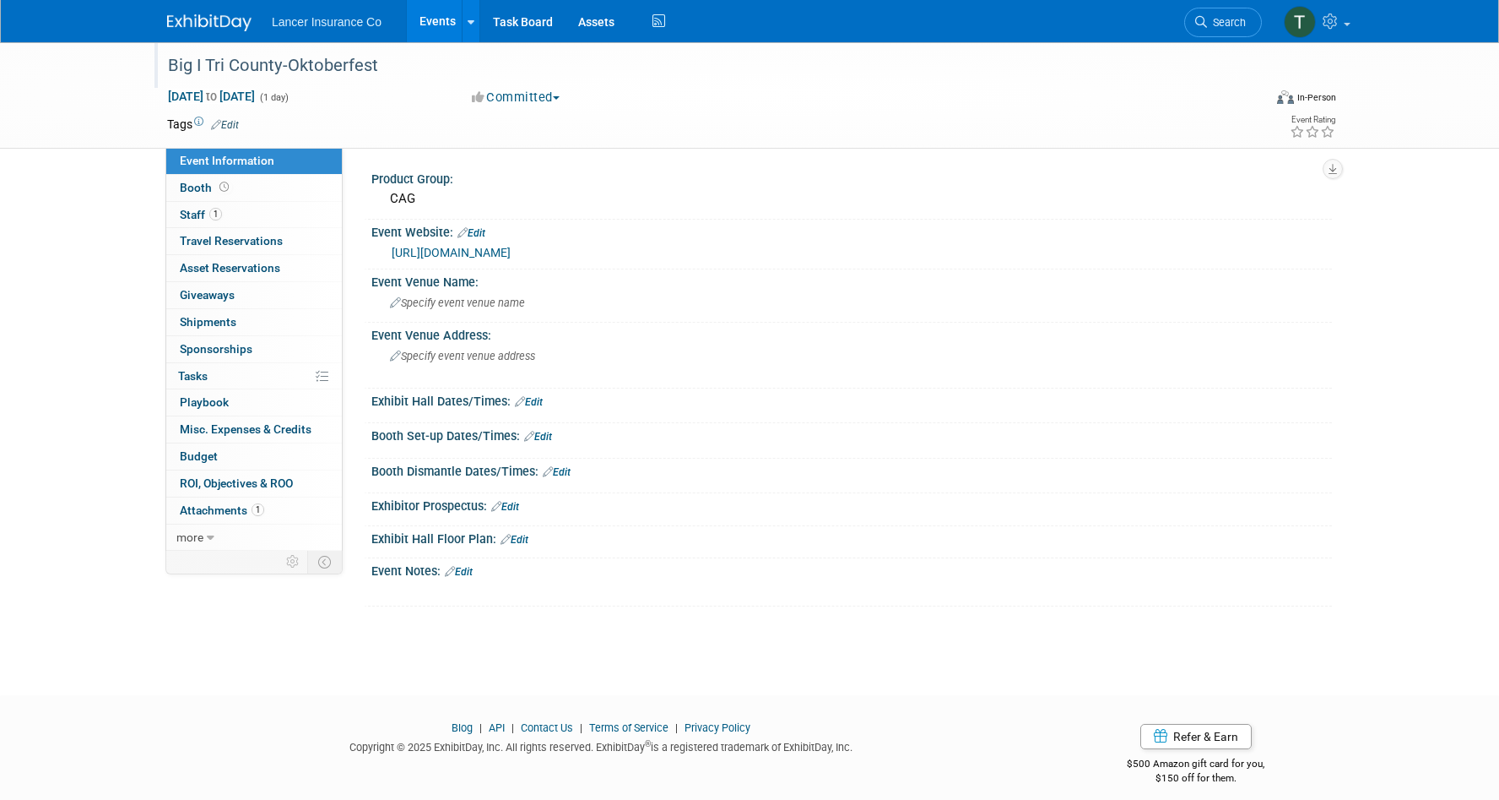
click at [511, 251] on link "https://bigitricounty.regfox.com/oktoberfest-2025" at bounding box center [451, 253] width 119 height 14
click at [459, 360] on span "Specify event venue address" at bounding box center [462, 356] width 145 height 13
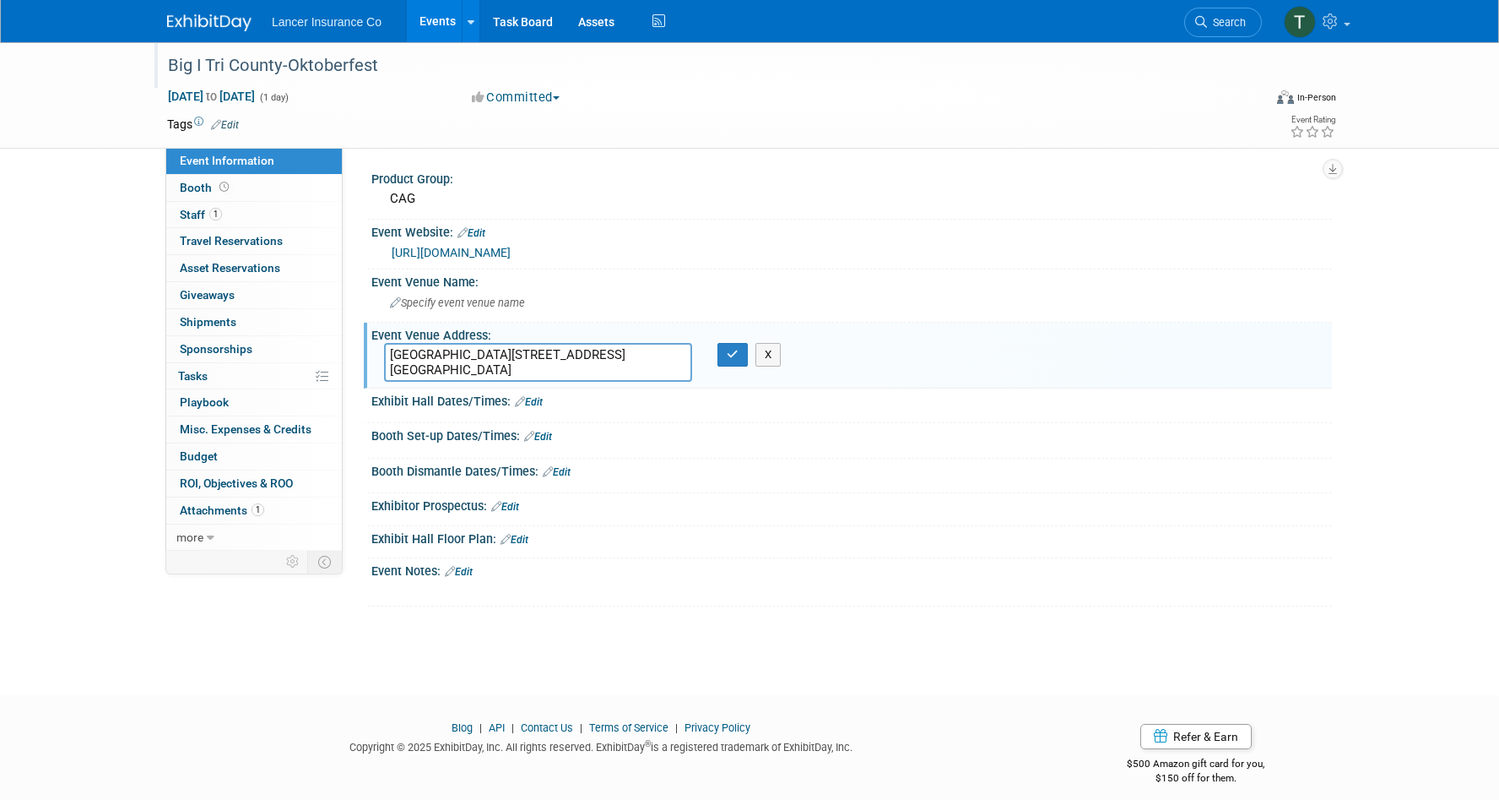
drag, startPoint x: 558, startPoint y: 355, endPoint x: 358, endPoint y: 356, distance: 200.1
click at [360, 356] on div "Product Group: CAG Event Website: Edit https://bigitricounty.regfox.com/oktober…" at bounding box center [837, 349] width 989 height 403
type textarea "1132 Hempstead Turnpike, Franklin Square"
click at [462, 305] on span "Specify event venue name" at bounding box center [457, 302] width 135 height 13
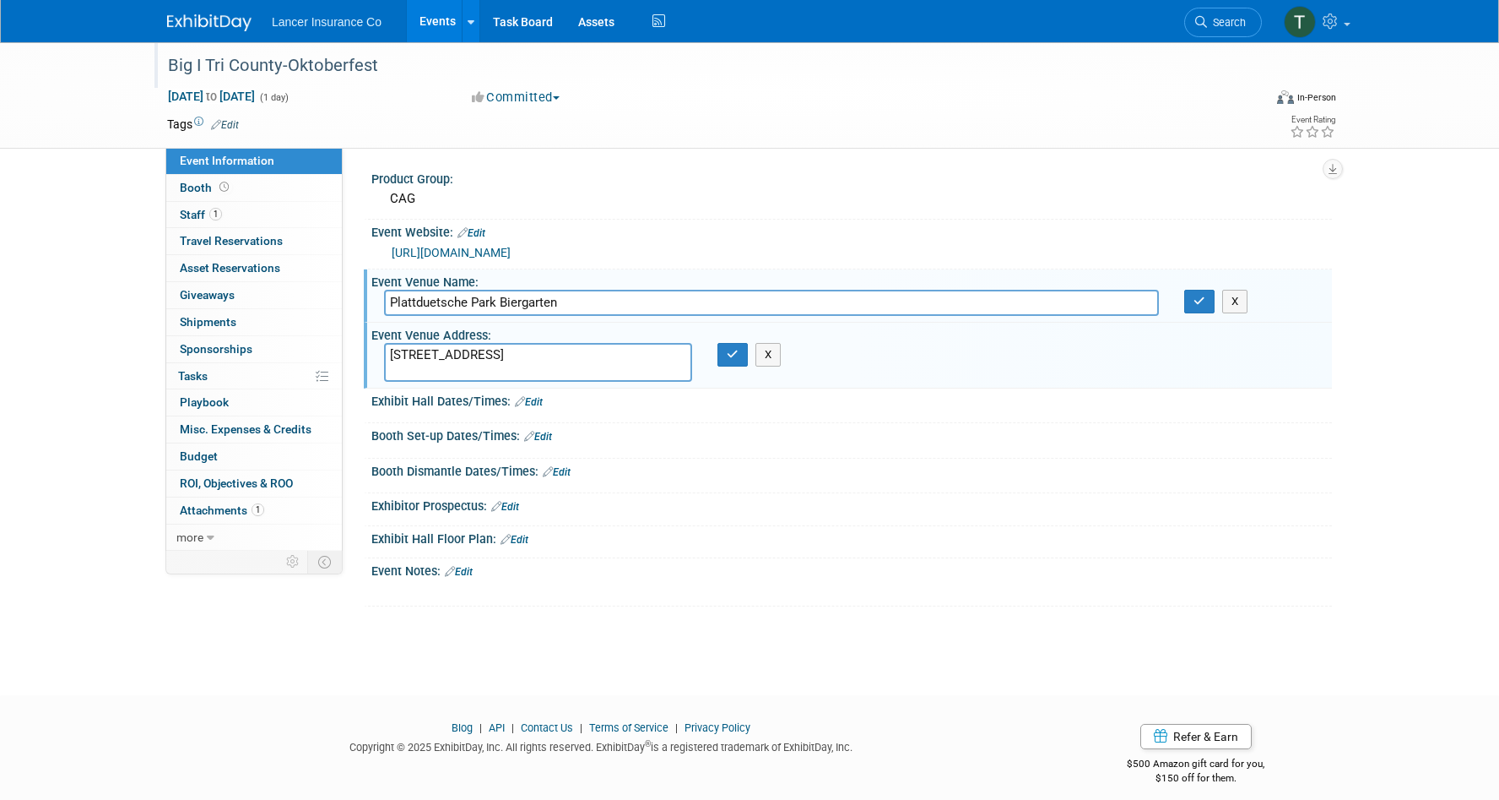
type input "Plattduetsche Park Biergarten"
click at [391, 369] on textarea "1132 Hempstead Turnpike, Franklin Square" at bounding box center [538, 362] width 308 height 39
type textarea "1132 Hempstead Turnpike, Franklin Square"
click at [728, 368] on div "1132 Hempstead Turnpike, Franklin Square X" at bounding box center [571, 362] width 400 height 39
click at [728, 352] on icon "button" at bounding box center [733, 354] width 12 height 11
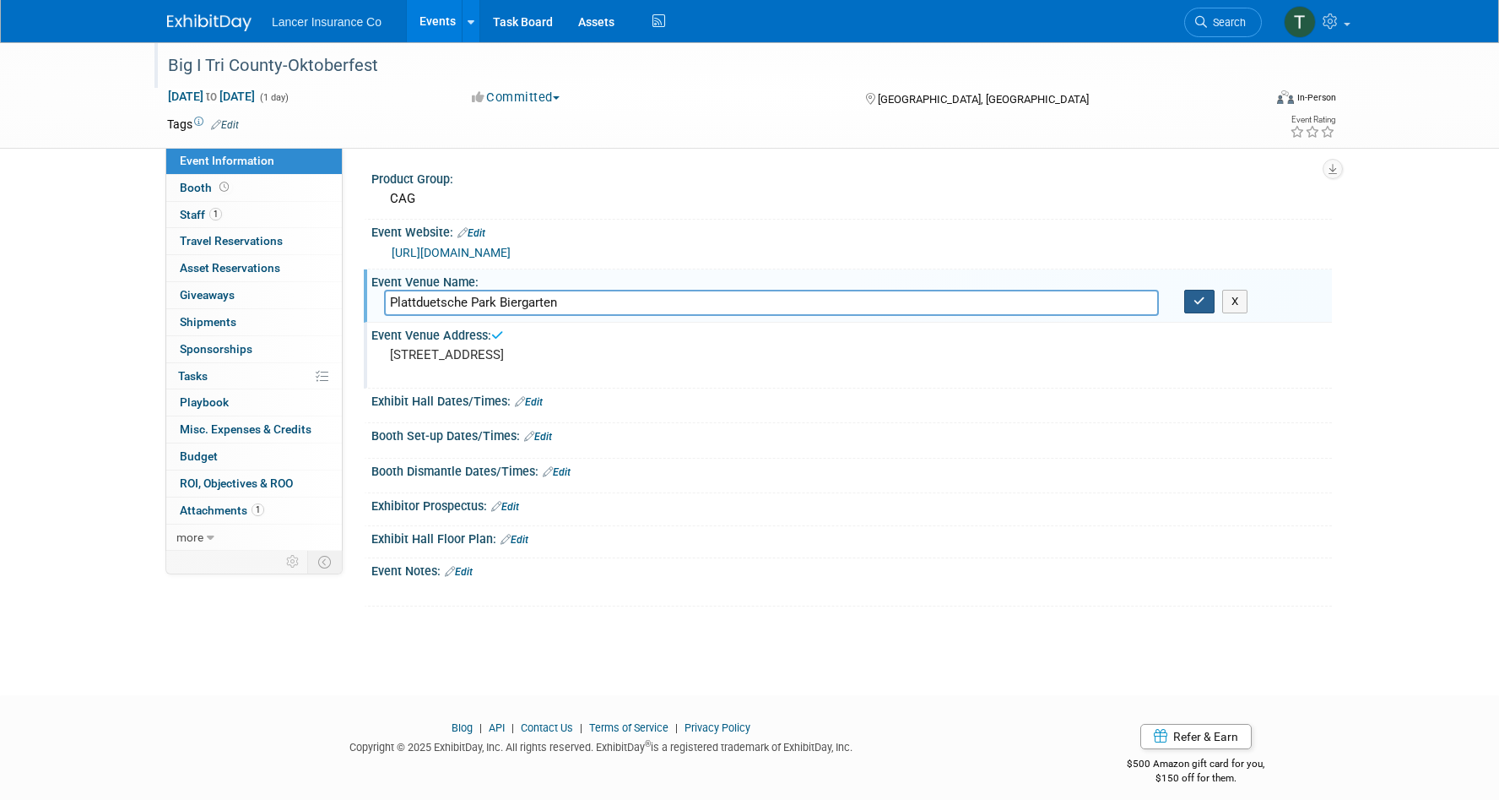
click at [1197, 295] on icon "button" at bounding box center [1200, 300] width 12 height 11
